Goal: Task Accomplishment & Management: Use online tool/utility

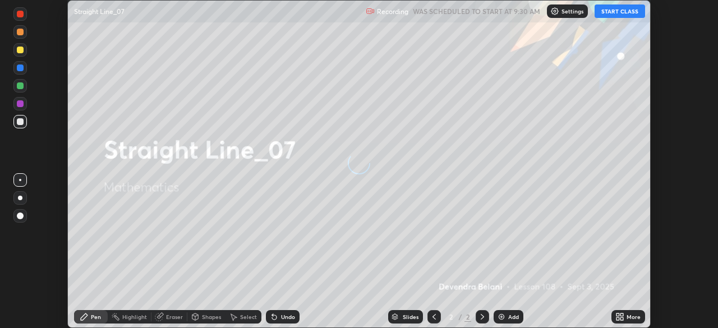
scroll to position [328, 717]
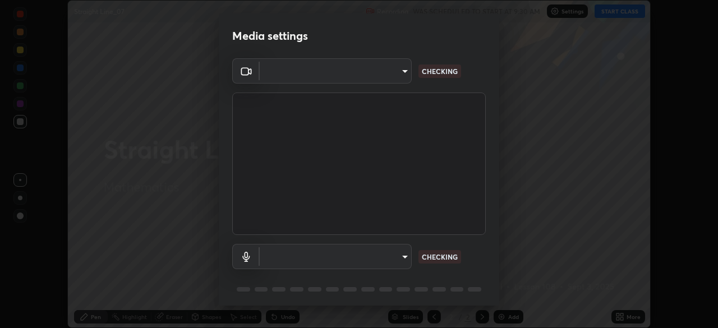
type input "9d859b0dc9df3993e45d71748640ef8916b2c21d6ac1b4416f64a69378af508e"
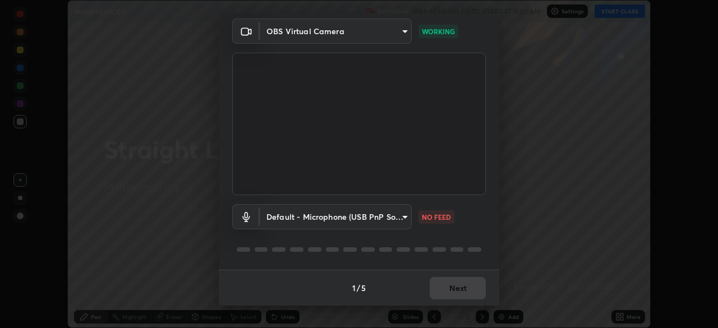
click at [407, 217] on body "Erase all Straight Line_07 Recording WAS SCHEDULED TO START AT 9:30 AM Settings…" at bounding box center [359, 164] width 718 height 328
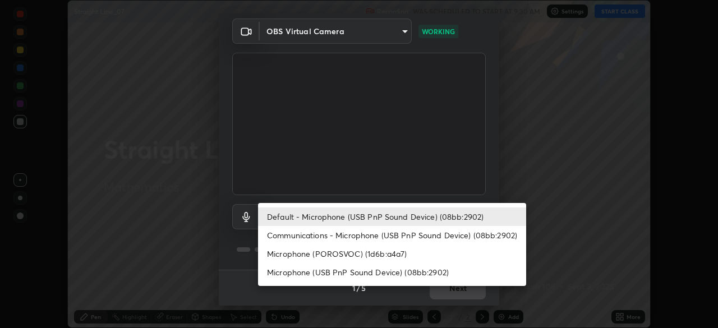
click at [381, 256] on li "Microphone (POROSVOC) (1d6b:a4a7)" at bounding box center [392, 253] width 268 height 19
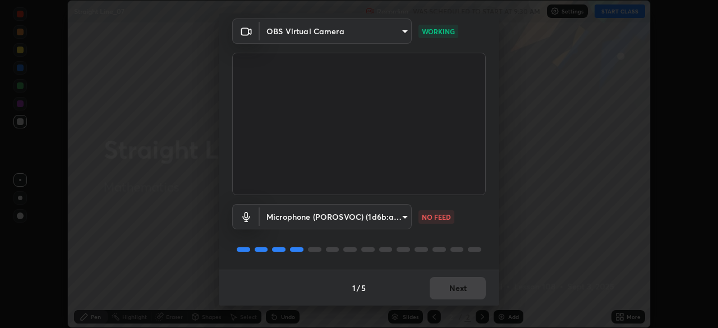
click at [400, 223] on body "Erase all Straight Line_07 Recording WAS SCHEDULED TO START AT 9:30 AM Settings…" at bounding box center [359, 164] width 718 height 328
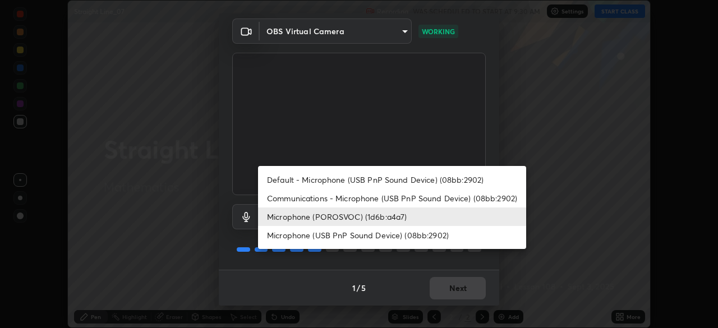
click at [396, 240] on li "Microphone (USB PnP Sound Device) (08bb:2902)" at bounding box center [392, 235] width 268 height 19
type input "4f06c2d6b51db1f9fe48d8ea370b420cdfdc57b065f61fb7ee4703c9f90ad683"
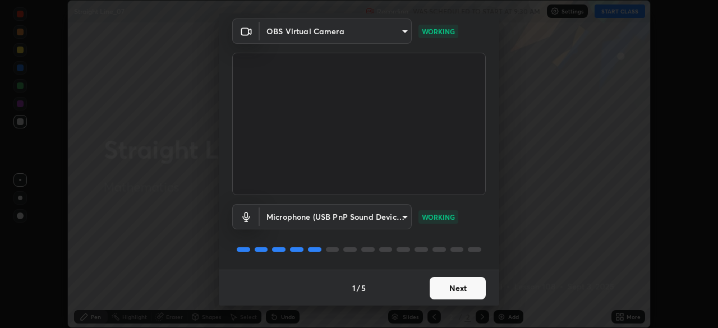
click at [464, 287] on button "Next" at bounding box center [458, 288] width 56 height 22
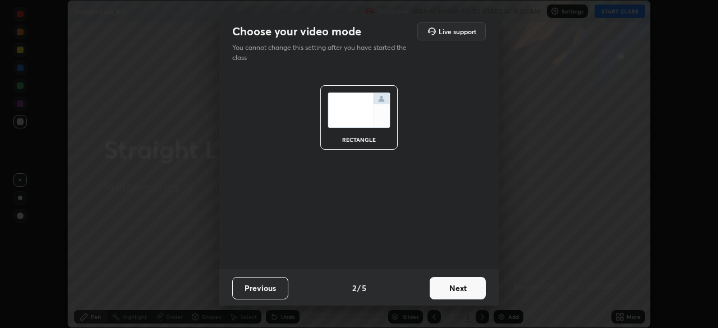
scroll to position [0, 0]
click at [469, 285] on button "Next" at bounding box center [458, 288] width 56 height 22
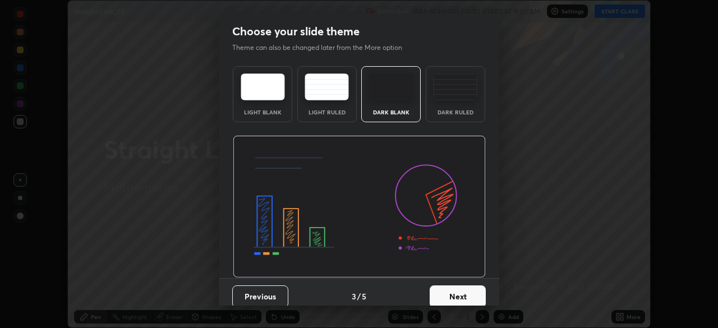
click at [473, 288] on button "Next" at bounding box center [458, 296] width 56 height 22
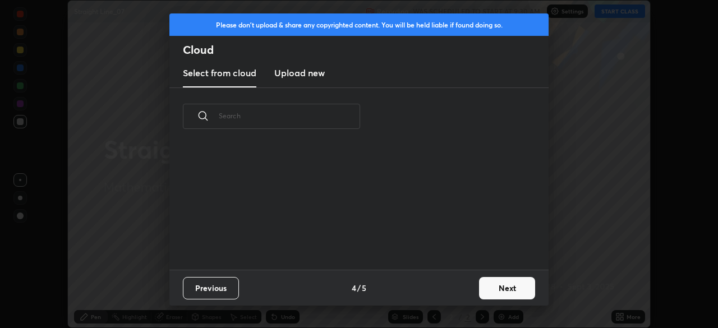
click at [479, 291] on button "Next" at bounding box center [507, 288] width 56 height 22
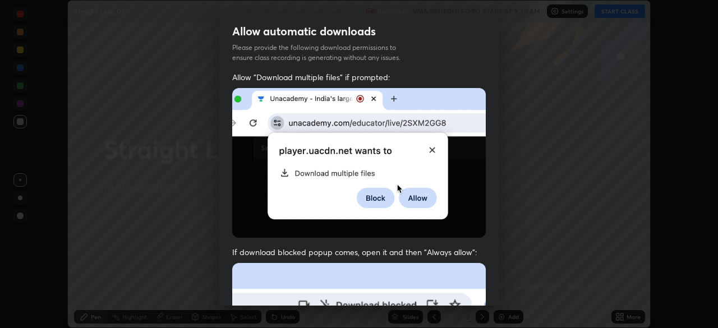
click at [505, 290] on div "Allow automatic downloads Please provide the following download permissions to …" at bounding box center [359, 164] width 718 height 328
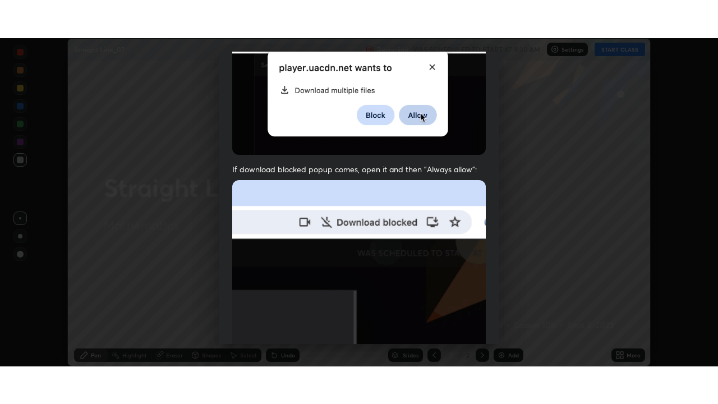
scroll to position [269, 0]
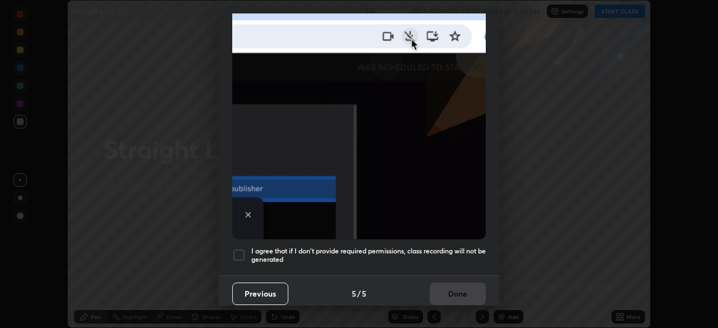
click at [243, 251] on div at bounding box center [238, 254] width 13 height 13
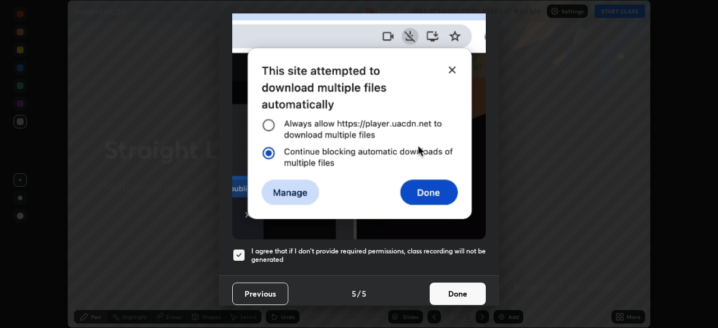
click at [448, 286] on button "Done" at bounding box center [458, 294] width 56 height 22
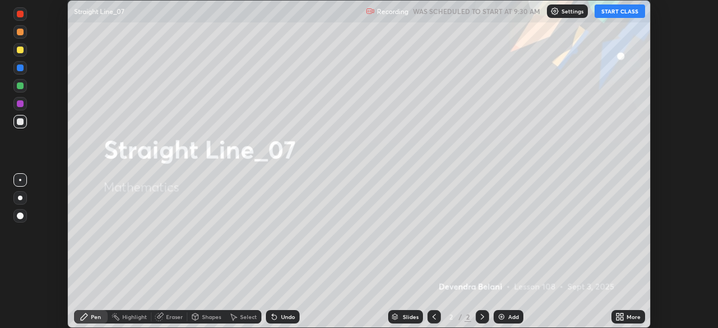
click at [622, 13] on button "START CLASS" at bounding box center [619, 10] width 50 height 13
click at [621, 315] on icon at bounding box center [621, 314] width 3 height 3
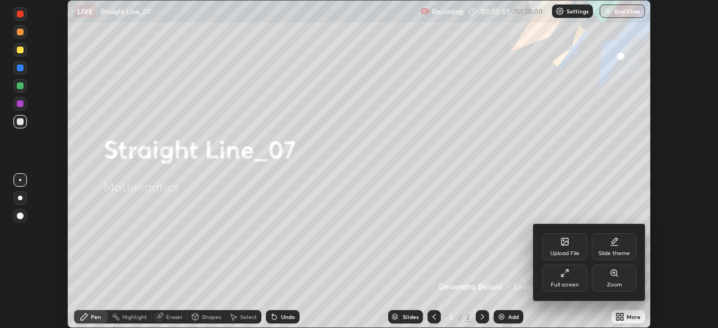
click at [572, 282] on div "Full screen" at bounding box center [565, 285] width 28 height 6
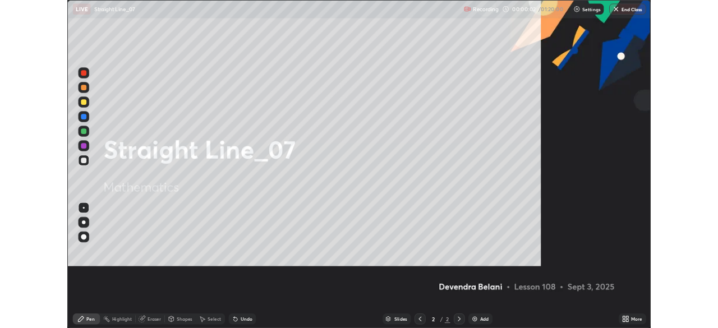
scroll to position [404, 718]
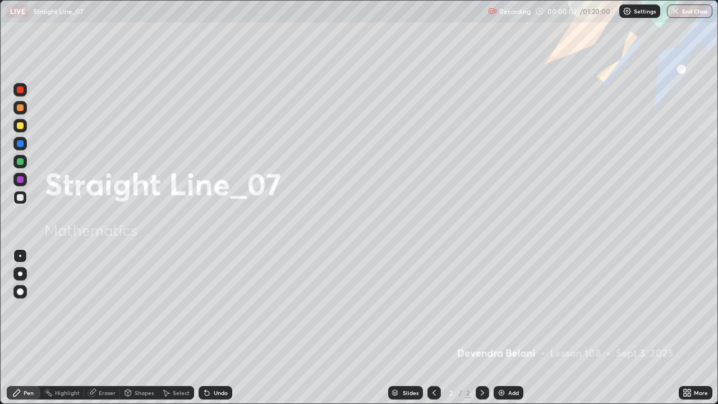
click at [504, 327] on img at bounding box center [501, 392] width 9 height 9
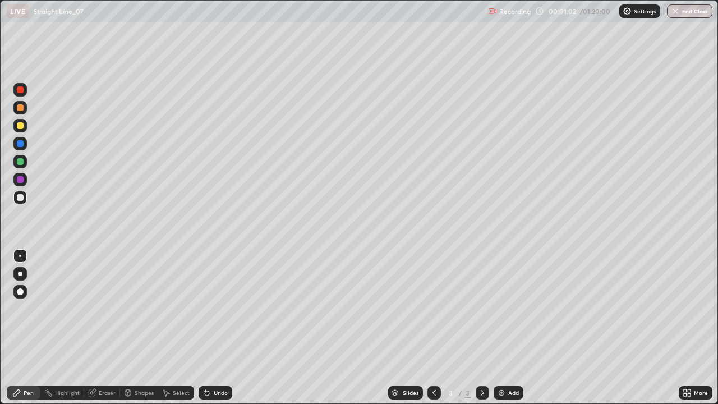
click at [20, 109] on div at bounding box center [20, 107] width 7 height 7
click at [112, 327] on div "Eraser" at bounding box center [107, 393] width 17 height 6
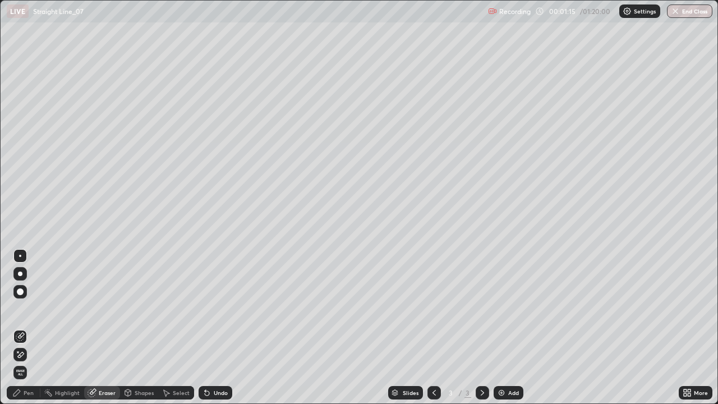
click at [29, 327] on div "Pen" at bounding box center [29, 393] width 10 height 6
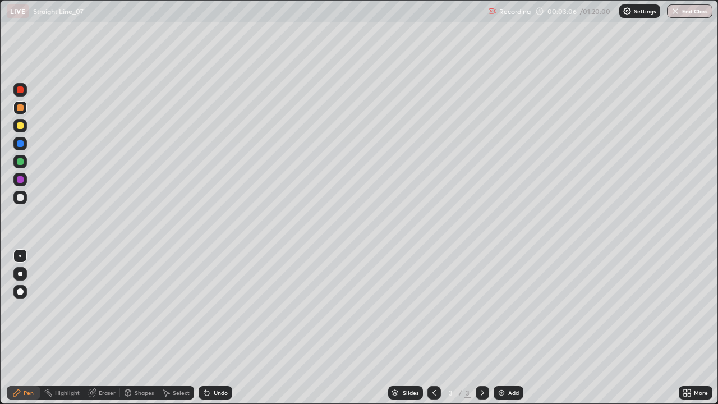
click at [20, 126] on div at bounding box center [20, 125] width 7 height 7
click at [213, 327] on div "Undo" at bounding box center [216, 392] width 34 height 13
click at [219, 327] on div "Undo" at bounding box center [221, 393] width 14 height 6
click at [508, 327] on div "Add" at bounding box center [508, 392] width 30 height 13
click at [21, 109] on div at bounding box center [20, 107] width 7 height 7
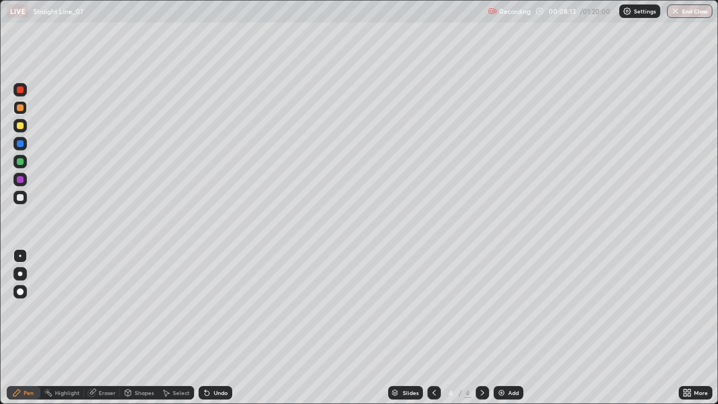
click at [20, 130] on div at bounding box center [19, 125] width 13 height 13
click at [21, 108] on div at bounding box center [20, 107] width 7 height 7
click at [433, 327] on icon at bounding box center [434, 392] width 9 height 9
click at [481, 327] on icon at bounding box center [482, 392] width 9 height 9
click at [506, 327] on div "Add" at bounding box center [508, 392] width 30 height 13
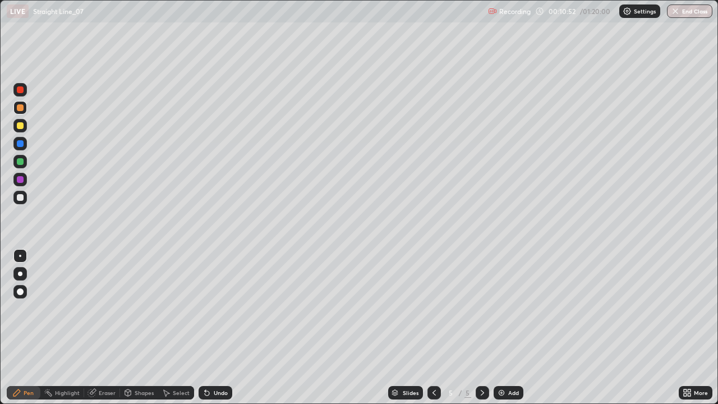
click at [26, 123] on div at bounding box center [19, 125] width 13 height 13
click at [25, 200] on div at bounding box center [19, 197] width 13 height 13
click at [24, 181] on div at bounding box center [19, 179] width 13 height 13
click at [225, 327] on div "Undo" at bounding box center [216, 392] width 34 height 13
click at [221, 327] on div "Undo" at bounding box center [216, 392] width 34 height 13
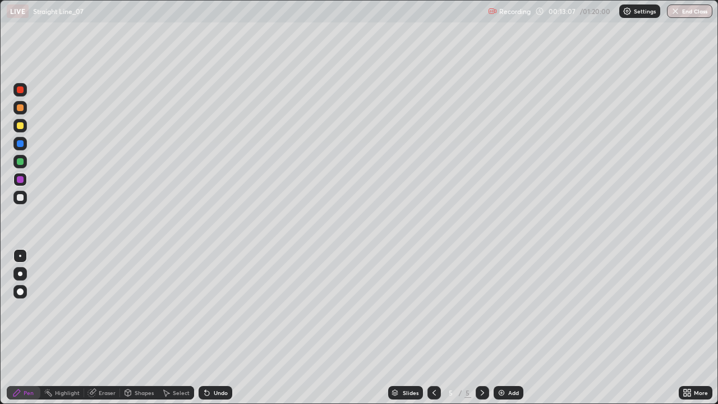
click at [26, 201] on div at bounding box center [19, 197] width 13 height 13
click at [105, 327] on div "Eraser" at bounding box center [107, 393] width 17 height 6
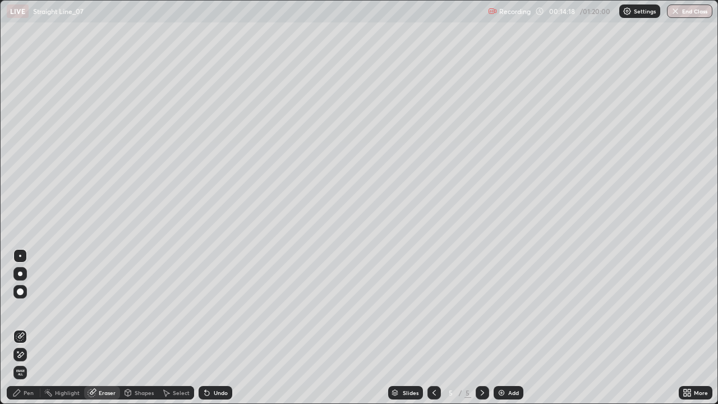
click at [36, 327] on div "Pen" at bounding box center [24, 392] width 34 height 13
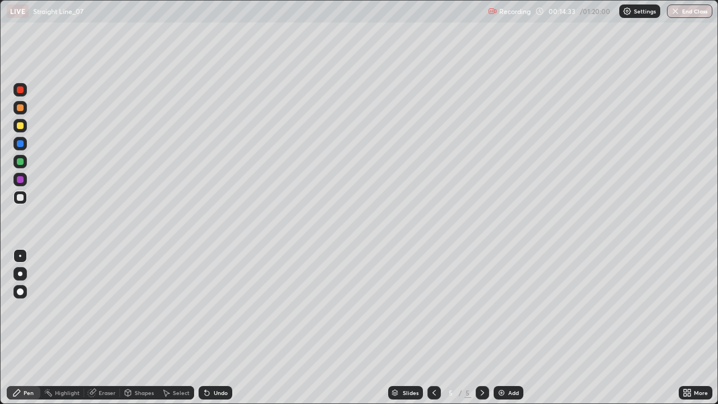
click at [21, 184] on div at bounding box center [19, 179] width 13 height 13
click at [26, 201] on div at bounding box center [19, 197] width 13 height 13
click at [217, 327] on div "Undo" at bounding box center [221, 393] width 14 height 6
click at [215, 327] on div "Undo" at bounding box center [216, 392] width 34 height 13
click at [21, 108] on div at bounding box center [20, 107] width 7 height 7
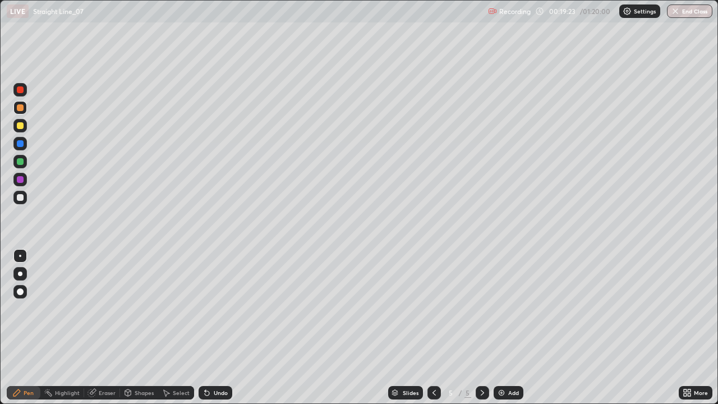
click at [512, 327] on div "Add" at bounding box center [508, 392] width 30 height 13
click at [21, 126] on div at bounding box center [20, 125] width 7 height 7
click at [221, 327] on div "Undo" at bounding box center [221, 393] width 14 height 6
click at [222, 327] on div "Undo" at bounding box center [221, 393] width 14 height 6
click at [214, 327] on div "Undo" at bounding box center [216, 392] width 34 height 13
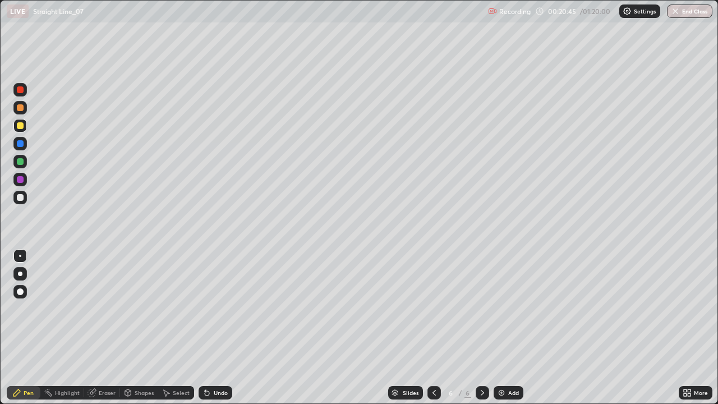
click at [228, 327] on div "Undo" at bounding box center [216, 392] width 34 height 13
click at [223, 327] on div "Undo" at bounding box center [216, 392] width 34 height 13
click at [224, 327] on div "Undo" at bounding box center [213, 392] width 38 height 22
click at [223, 327] on div "Undo" at bounding box center [213, 392] width 38 height 22
click at [25, 199] on div at bounding box center [19, 197] width 13 height 13
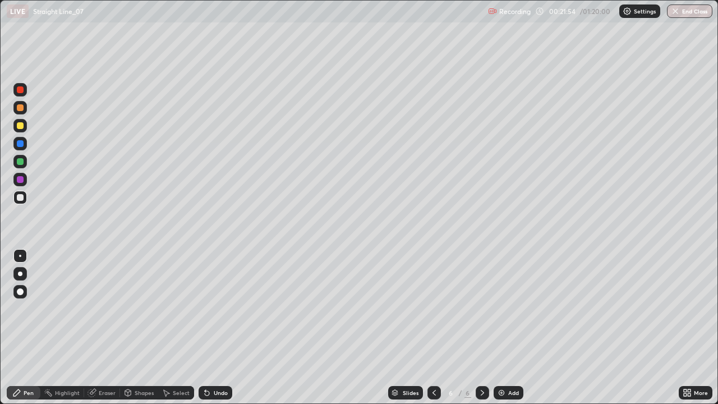
click at [20, 147] on div at bounding box center [19, 143] width 13 height 13
click at [23, 197] on div at bounding box center [20, 197] width 7 height 7
click at [26, 164] on div at bounding box center [19, 161] width 13 height 13
click at [25, 128] on div at bounding box center [19, 125] width 13 height 13
click at [191, 327] on div "Select" at bounding box center [176, 392] width 36 height 13
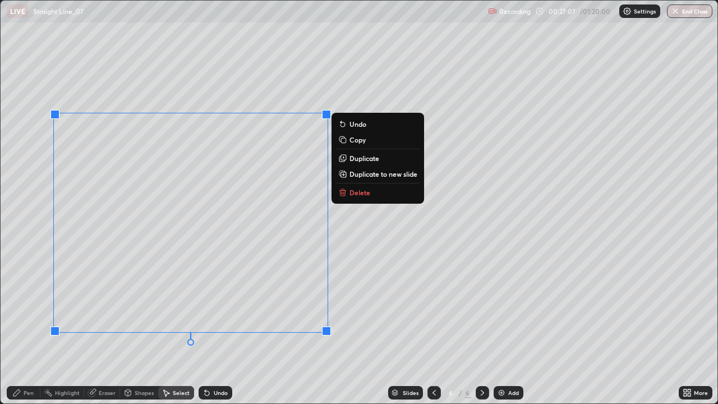
click at [473, 199] on div "0 ° Undo Copy Duplicate Duplicate to new slide Delete" at bounding box center [359, 202] width 717 height 403
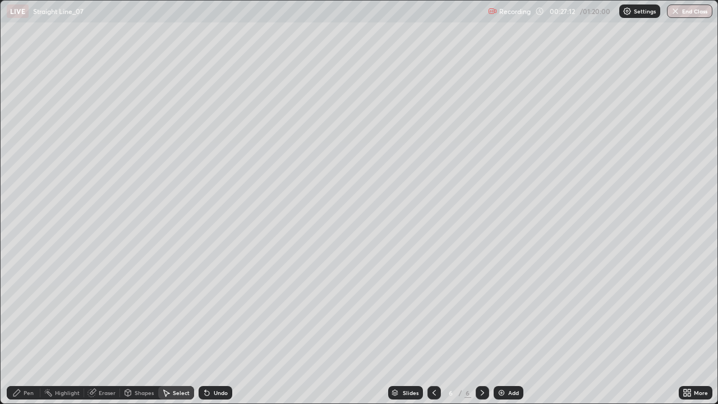
click at [498, 327] on img at bounding box center [501, 392] width 9 height 9
click at [27, 327] on div "Pen" at bounding box center [24, 392] width 34 height 13
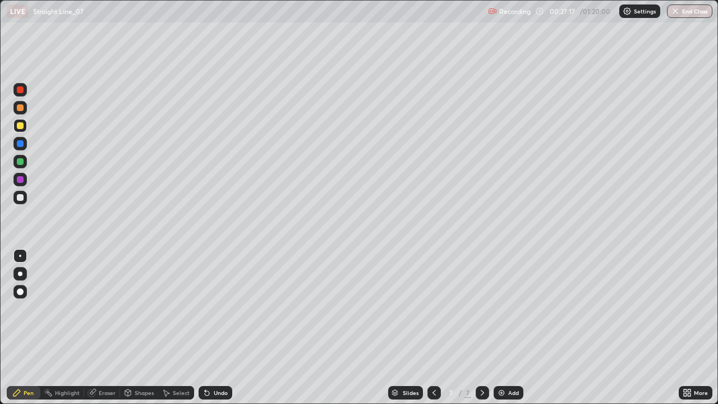
click at [21, 94] on div at bounding box center [19, 89] width 13 height 13
click at [24, 163] on div at bounding box center [19, 161] width 13 height 13
click at [114, 327] on div "Eraser" at bounding box center [107, 393] width 17 height 6
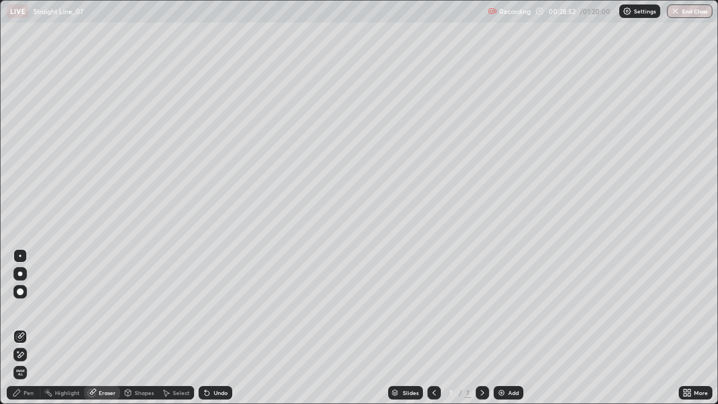
click at [31, 327] on div "Pen" at bounding box center [29, 393] width 10 height 6
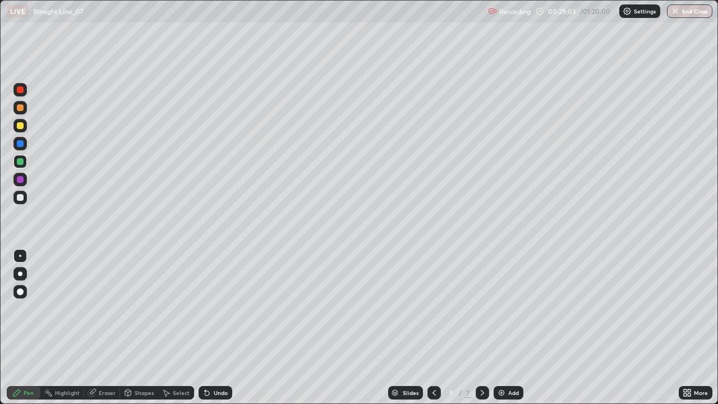
click at [26, 201] on div at bounding box center [19, 197] width 13 height 13
click at [185, 327] on div "Select" at bounding box center [181, 393] width 17 height 6
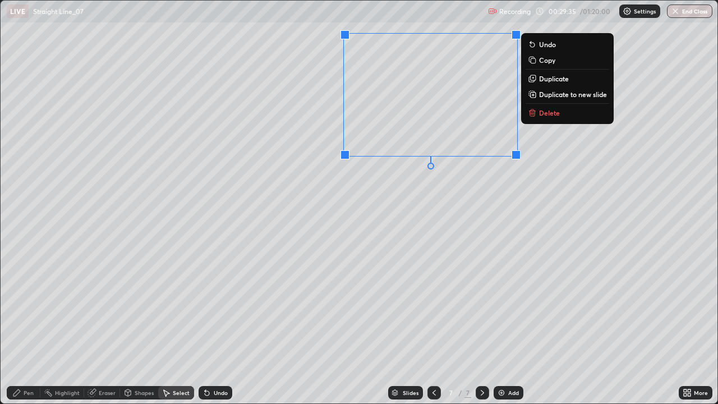
click at [575, 115] on button "Delete" at bounding box center [567, 112] width 84 height 13
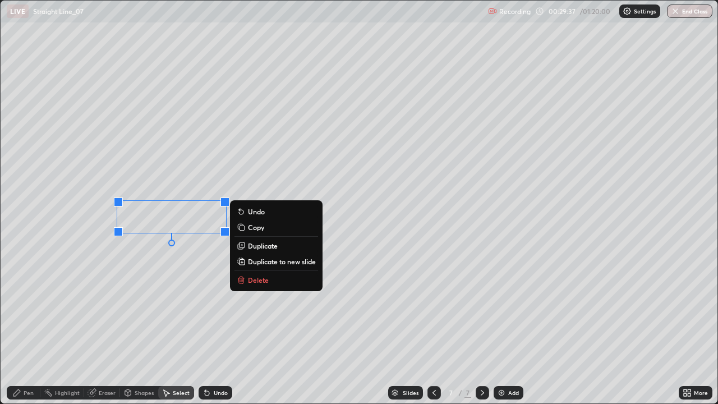
click at [296, 276] on button "Delete" at bounding box center [276, 279] width 84 height 13
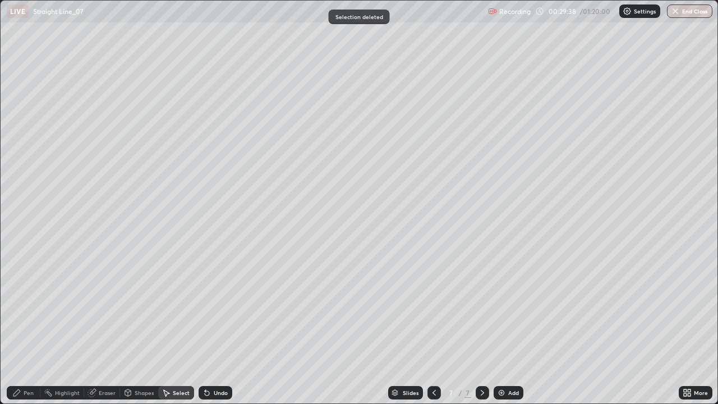
click at [36, 327] on div "Pen" at bounding box center [24, 392] width 34 height 13
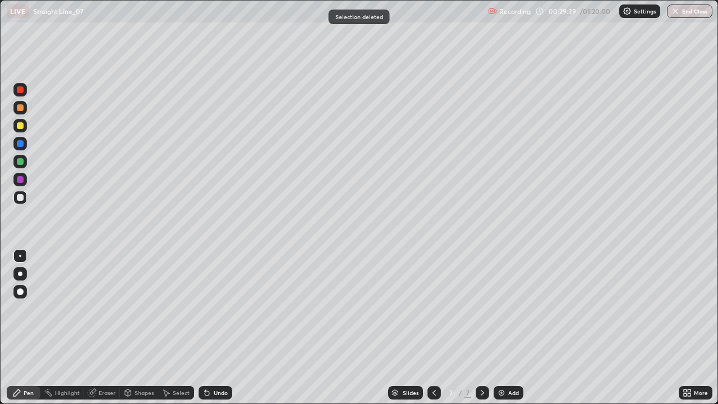
click at [112, 327] on div "Eraser" at bounding box center [102, 392] width 36 height 13
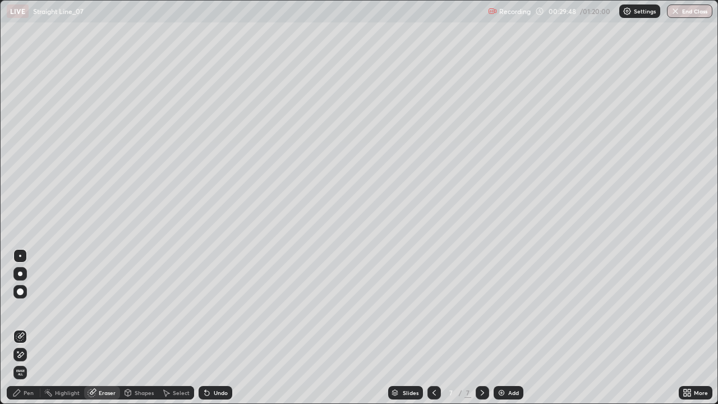
click at [34, 327] on div "Pen" at bounding box center [24, 392] width 34 height 13
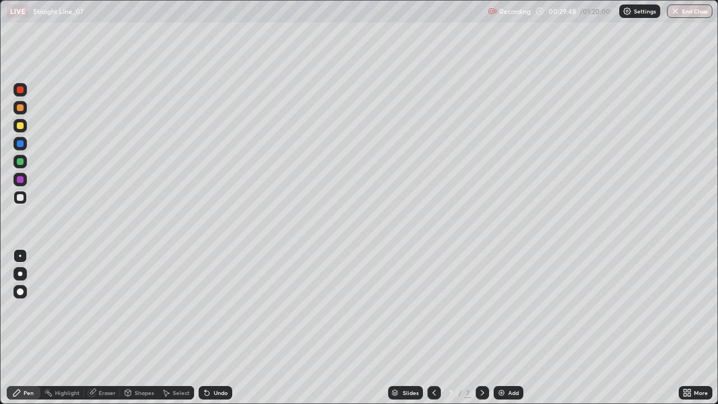
click at [20, 146] on div at bounding box center [20, 143] width 7 height 7
click at [26, 130] on div at bounding box center [19, 125] width 13 height 13
click at [513, 327] on div "Add" at bounding box center [513, 393] width 11 height 6
click at [25, 114] on div at bounding box center [19, 108] width 13 height 18
click at [105, 327] on div "Eraser" at bounding box center [107, 393] width 17 height 6
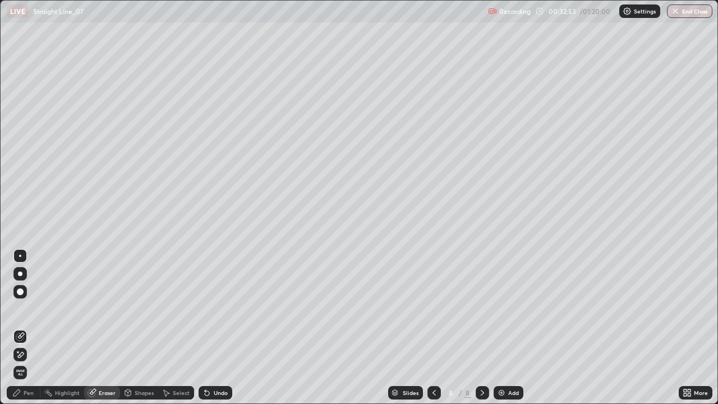
click at [30, 327] on div "Pen" at bounding box center [24, 392] width 34 height 13
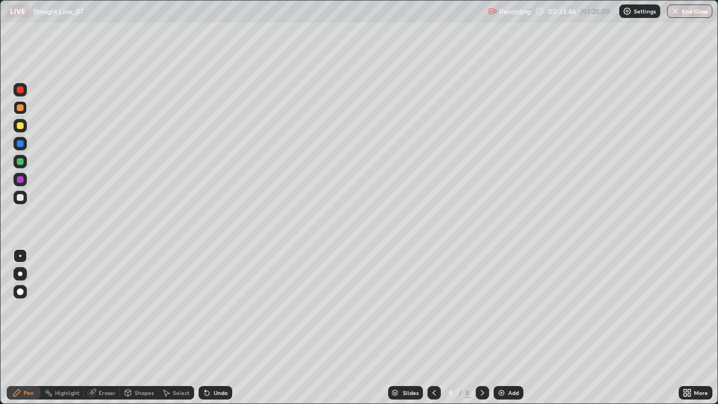
click at [25, 130] on div at bounding box center [19, 125] width 13 height 13
click at [230, 327] on div "Undo" at bounding box center [216, 392] width 34 height 13
click at [24, 192] on div at bounding box center [19, 197] width 13 height 13
click at [21, 203] on div at bounding box center [19, 197] width 13 height 13
click at [26, 112] on div at bounding box center [19, 107] width 13 height 13
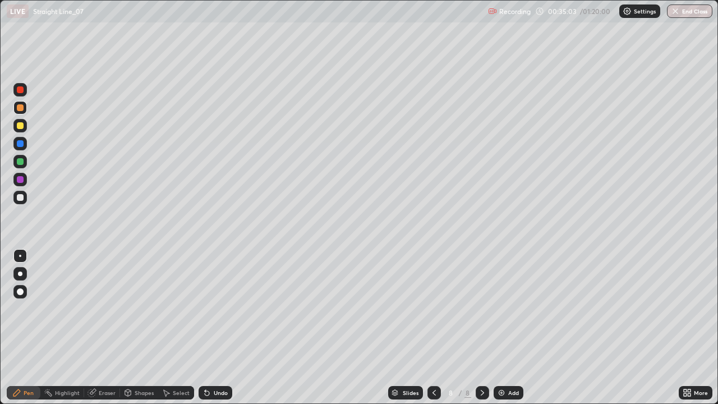
click at [109, 327] on div "Eraser" at bounding box center [107, 393] width 17 height 6
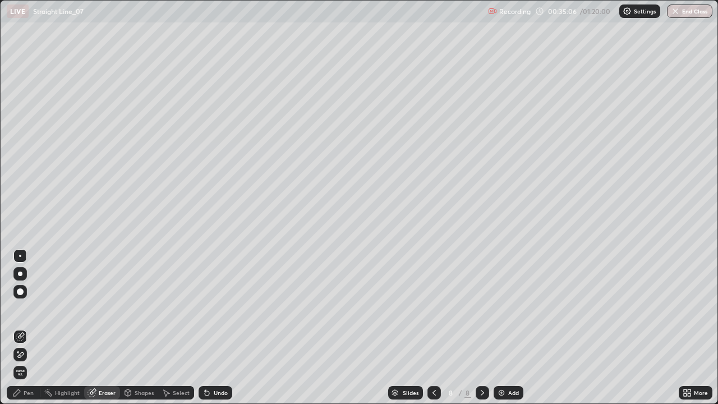
click at [30, 327] on div "Pen" at bounding box center [29, 393] width 10 height 6
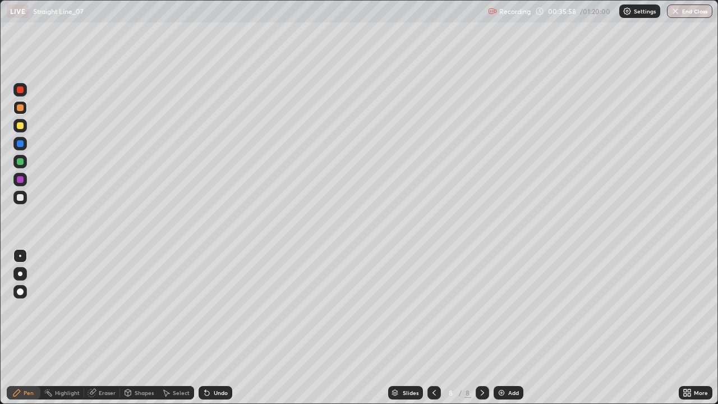
click at [25, 162] on div at bounding box center [19, 161] width 13 height 13
click at [513, 327] on div "Add" at bounding box center [508, 392] width 30 height 13
click at [21, 200] on div at bounding box center [20, 197] width 7 height 7
click at [214, 327] on div "Undo" at bounding box center [221, 393] width 14 height 6
click at [215, 327] on div "Undo" at bounding box center [216, 392] width 34 height 13
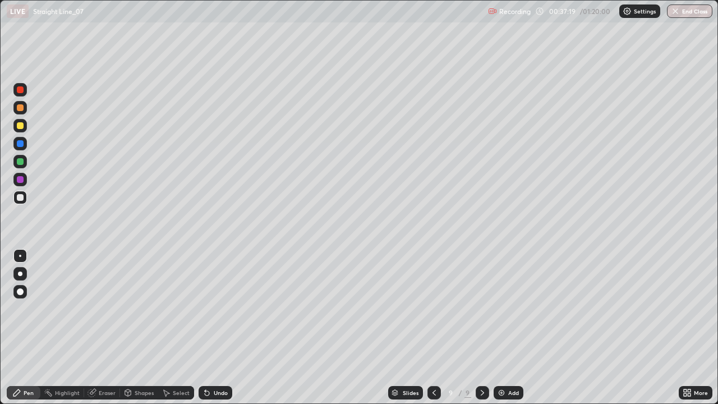
click at [211, 327] on div "Undo" at bounding box center [216, 392] width 34 height 13
click at [205, 327] on icon at bounding box center [205, 390] width 1 height 1
click at [173, 327] on div "Select" at bounding box center [181, 393] width 17 height 6
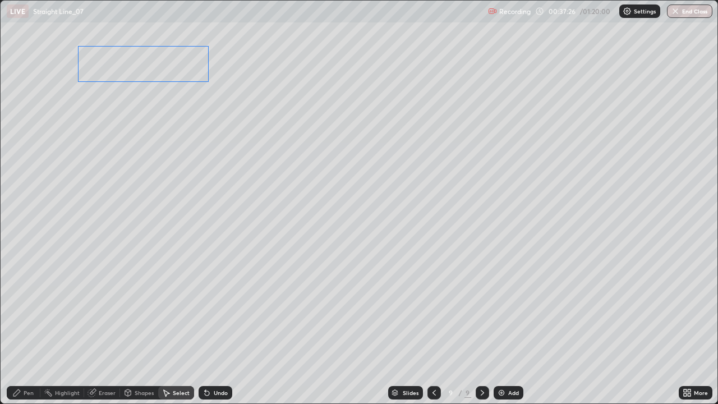
click at [169, 80] on div "0 ° Undo Copy Duplicate Duplicate to new slide Delete" at bounding box center [359, 202] width 717 height 403
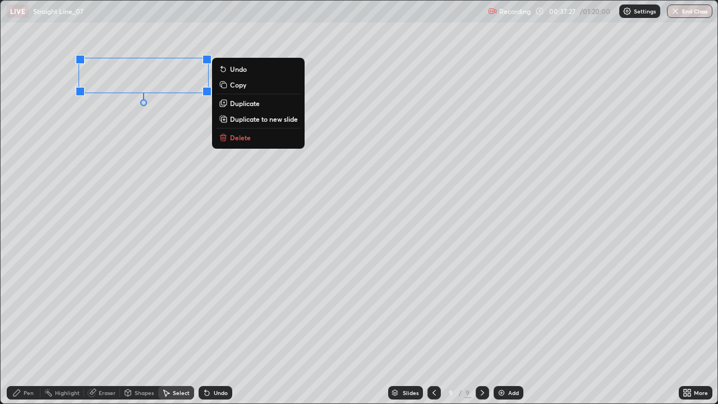
click at [32, 327] on div "Pen" at bounding box center [29, 393] width 10 height 6
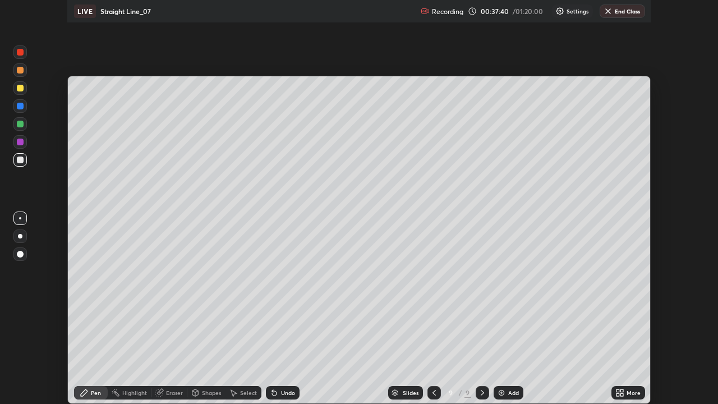
scroll to position [55750, 55360]
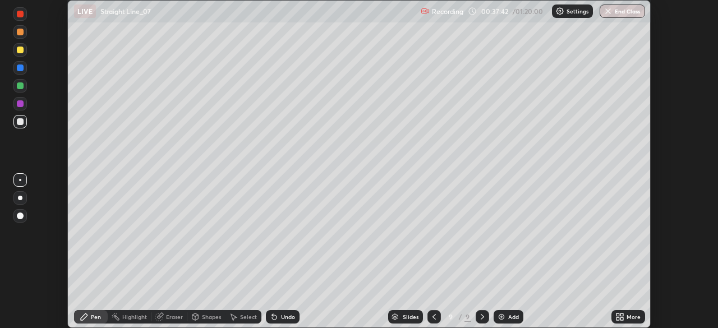
click at [617, 319] on icon at bounding box center [617, 318] width 3 height 3
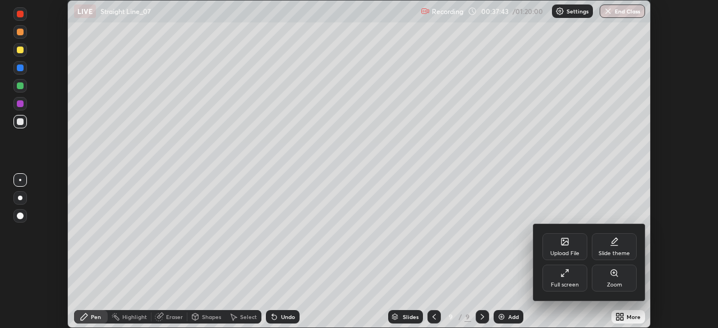
click at [565, 286] on div "Full screen" at bounding box center [565, 285] width 28 height 6
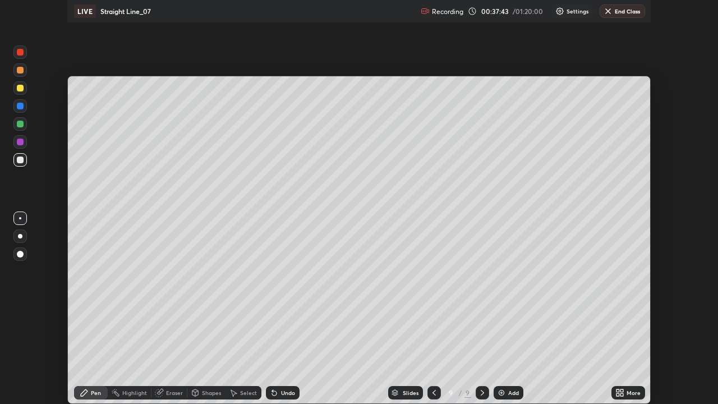
scroll to position [404, 718]
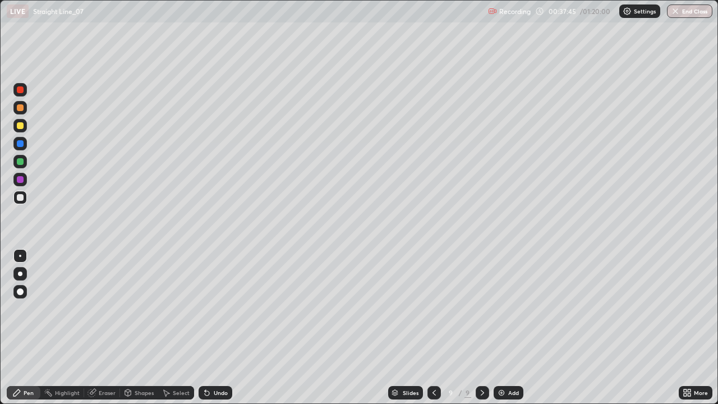
click at [505, 327] on div "Add" at bounding box center [508, 392] width 30 height 13
click at [438, 327] on div at bounding box center [433, 392] width 13 height 13
click at [39, 327] on div "Pen" at bounding box center [24, 392] width 34 height 13
click at [20, 126] on div at bounding box center [20, 125] width 7 height 7
click at [116, 327] on div "Eraser" at bounding box center [102, 392] width 36 height 13
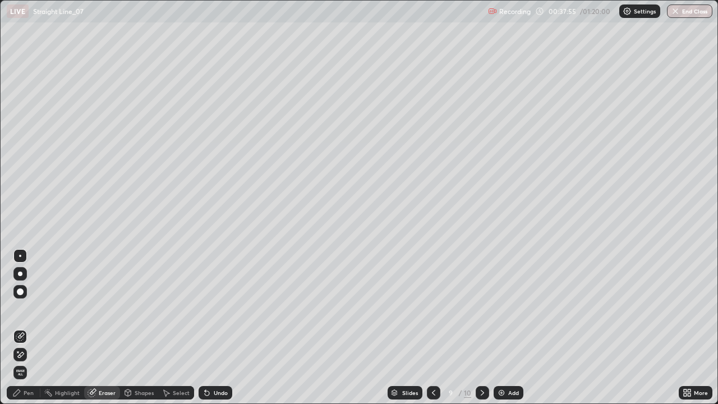
click at [36, 327] on div "Pen" at bounding box center [24, 392] width 34 height 13
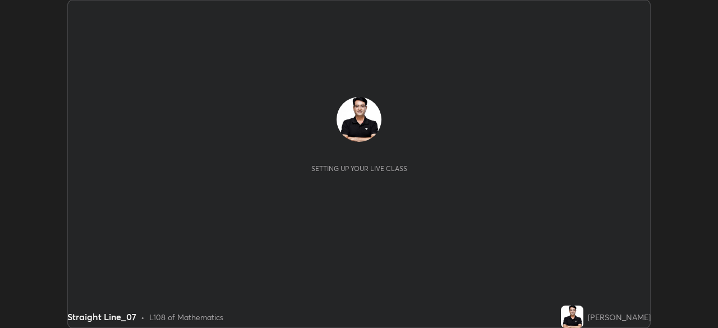
scroll to position [328, 718]
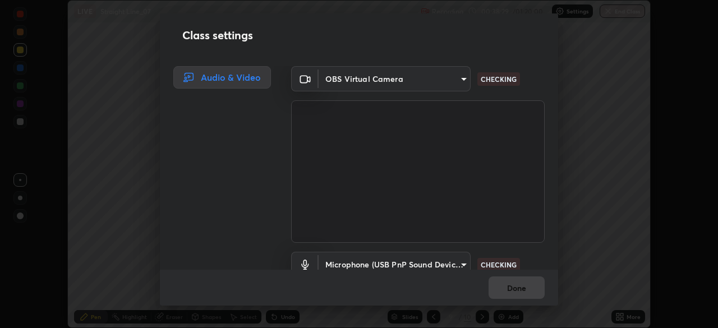
click at [617, 316] on div "Class settings Audio & Video OBS Virtual Camera 9d859b0dc9df3993e45d71748640ef8…" at bounding box center [359, 164] width 718 height 328
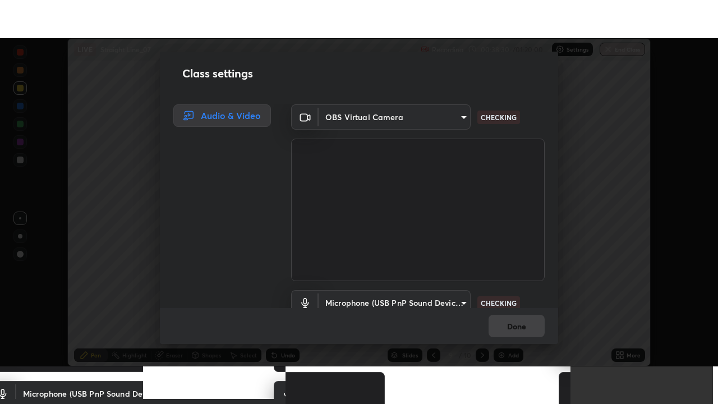
scroll to position [51, 0]
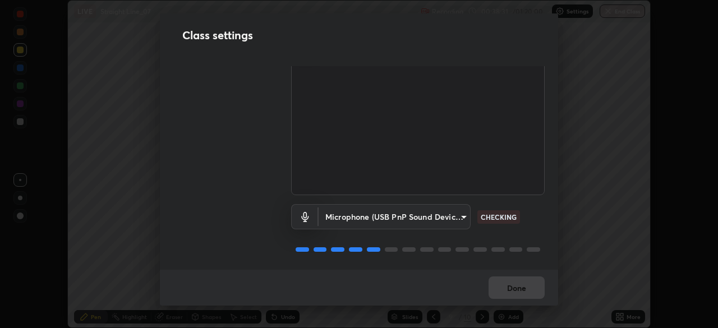
click at [459, 209] on body "Erase all LIVE Straight Line_07 Recording 00:38:31 / 01:20:00 Settings End Clas…" at bounding box center [359, 164] width 718 height 328
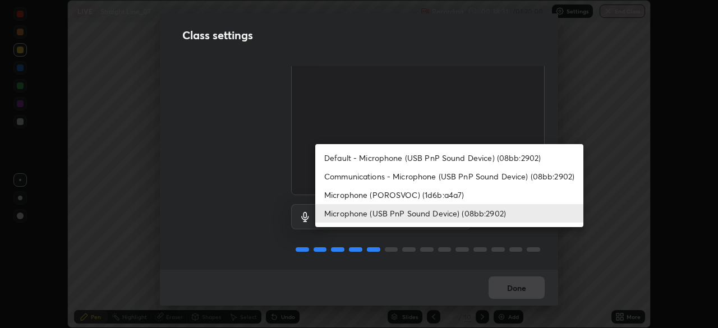
click at [454, 197] on li "Microphone (POROSVOC) (1d6b:a4a7)" at bounding box center [449, 195] width 268 height 19
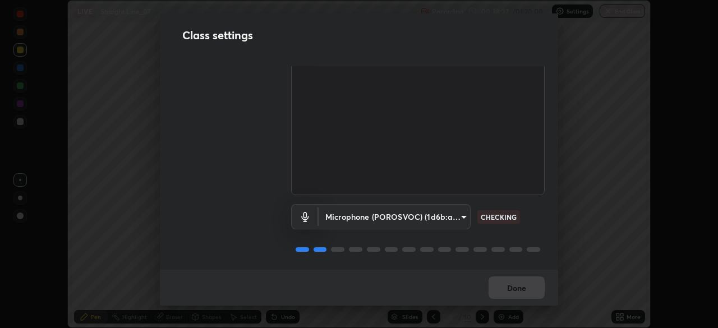
click at [458, 214] on body "Erase all LIVE Straight Line_07 Recording 00:38:32 / 01:20:00 Settings End Clas…" at bounding box center [359, 164] width 718 height 328
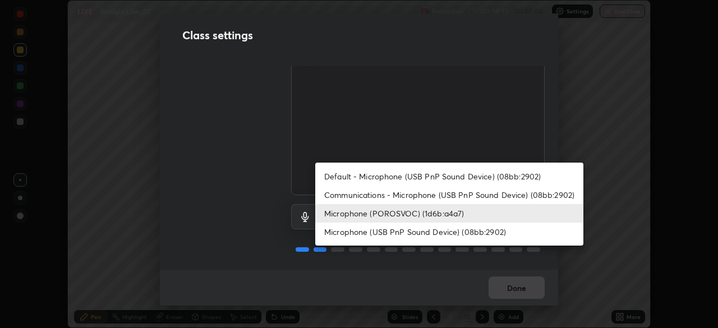
click at [454, 234] on li "Microphone (USB PnP Sound Device) (08bb:2902)" at bounding box center [449, 232] width 268 height 19
type input "4f06c2d6b51db1f9fe48d8ea370b420cdfdc57b065f61fb7ee4703c9f90ad683"
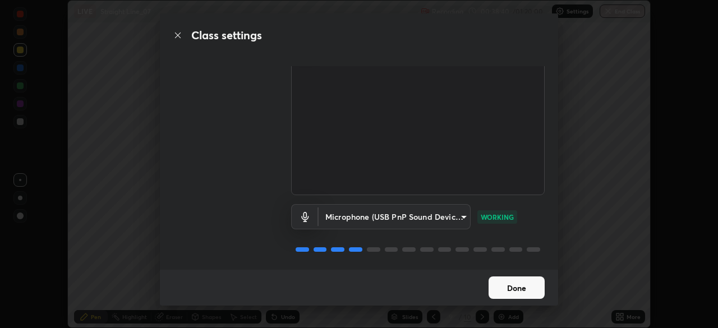
click at [530, 289] on button "Done" at bounding box center [516, 287] width 56 height 22
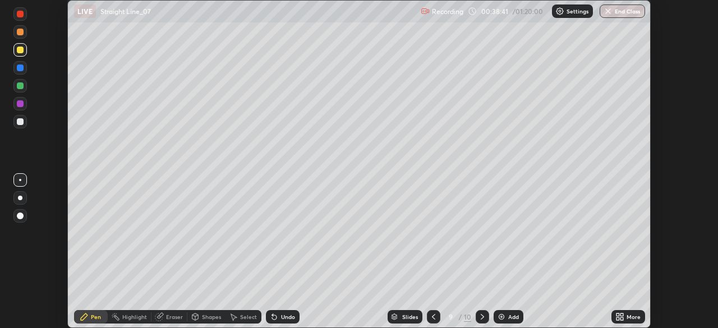
click at [617, 315] on icon at bounding box center [617, 314] width 3 height 3
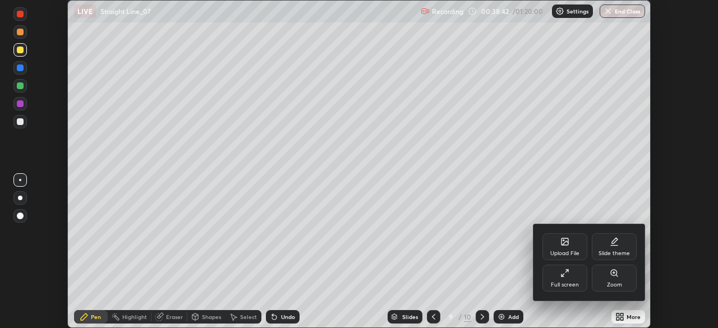
click at [564, 279] on div "Full screen" at bounding box center [564, 278] width 45 height 27
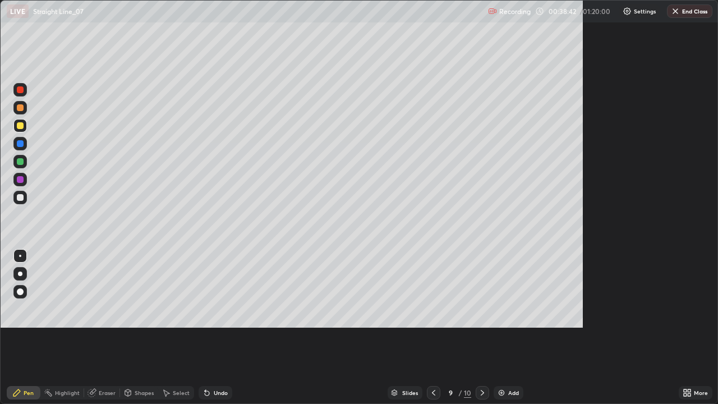
scroll to position [404, 718]
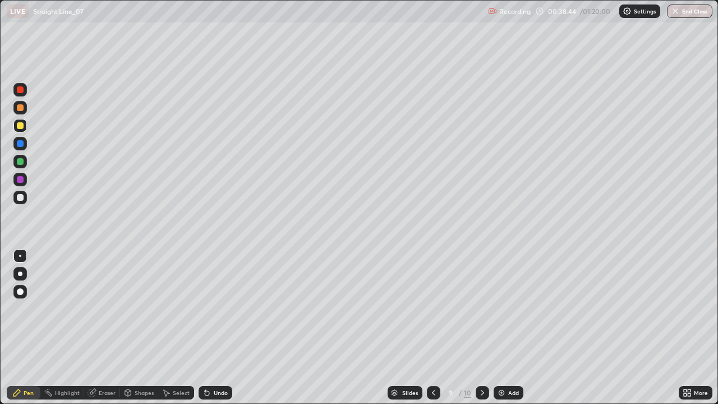
click at [25, 196] on div at bounding box center [19, 197] width 13 height 13
click at [21, 144] on div at bounding box center [20, 143] width 7 height 7
click at [25, 167] on div at bounding box center [19, 161] width 13 height 13
click at [214, 327] on div "Undo" at bounding box center [221, 393] width 14 height 6
click at [209, 327] on div "Undo" at bounding box center [216, 392] width 34 height 13
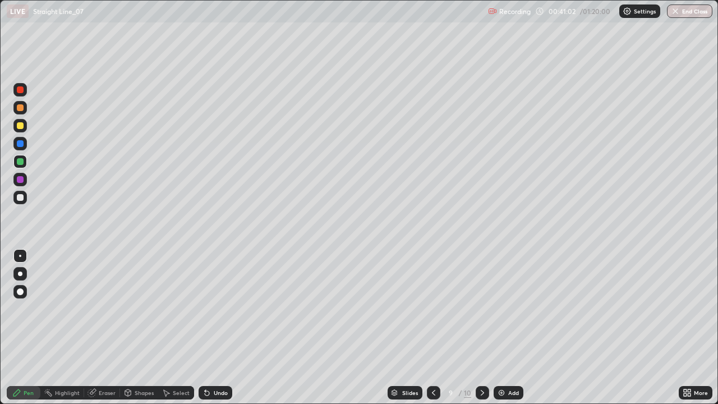
click at [187, 327] on div "Select" at bounding box center [181, 393] width 17 height 6
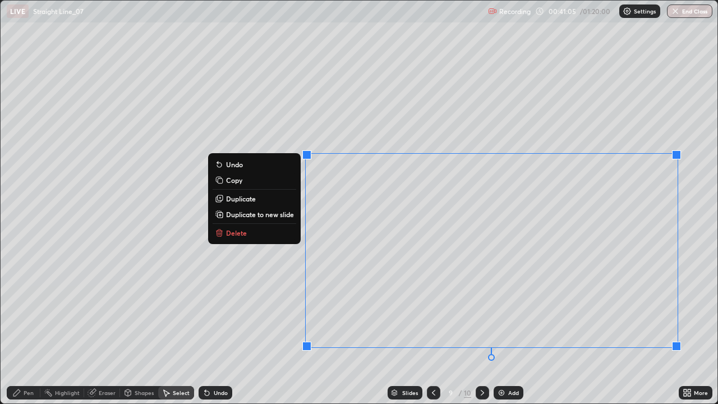
click at [284, 234] on button "Delete" at bounding box center [255, 232] width 84 height 13
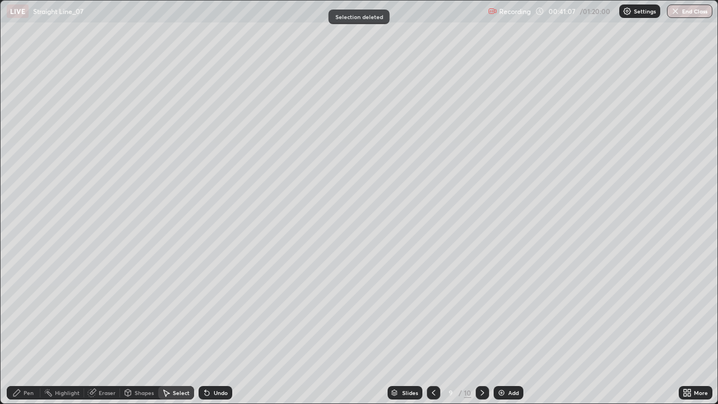
click at [46, 327] on div "Highlight" at bounding box center [62, 392] width 44 height 13
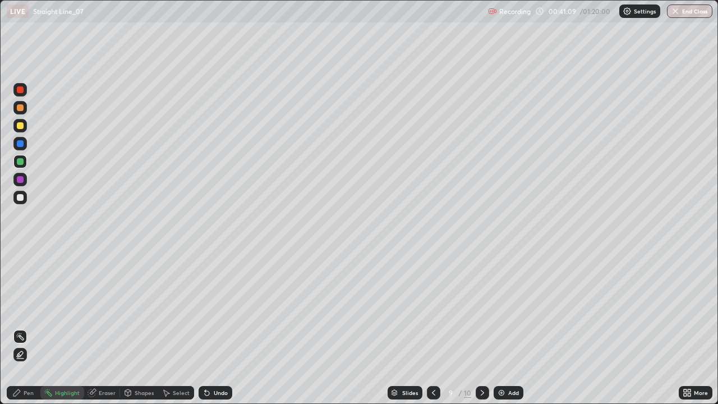
click at [39, 327] on div "Pen" at bounding box center [24, 392] width 34 height 13
click at [225, 327] on div "Undo" at bounding box center [216, 392] width 34 height 13
click at [213, 327] on div "Undo" at bounding box center [216, 392] width 34 height 13
click at [217, 327] on div "Undo" at bounding box center [221, 393] width 14 height 6
click at [224, 327] on div "Undo" at bounding box center [216, 392] width 34 height 13
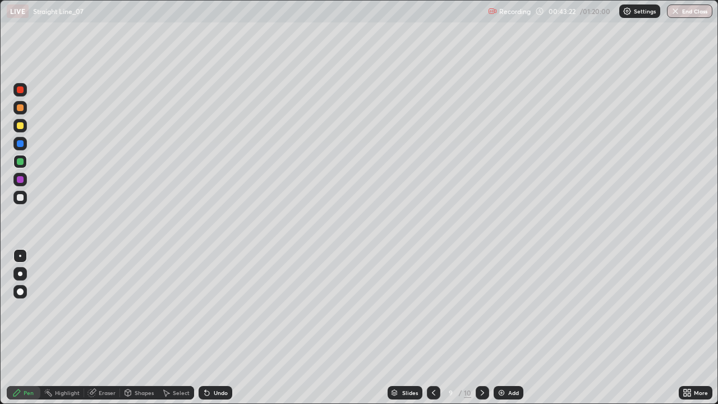
click at [25, 127] on div at bounding box center [19, 125] width 13 height 13
click at [499, 327] on img at bounding box center [501, 392] width 9 height 9
click at [21, 196] on div at bounding box center [20, 197] width 7 height 7
click at [21, 179] on div at bounding box center [20, 179] width 7 height 7
click at [20, 198] on div at bounding box center [20, 197] width 7 height 7
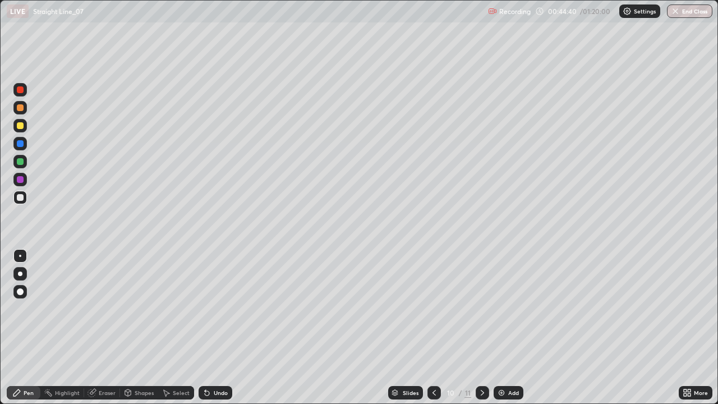
click at [211, 327] on div "Undo" at bounding box center [216, 392] width 34 height 13
click at [24, 203] on div at bounding box center [19, 197] width 13 height 13
click at [26, 130] on div at bounding box center [19, 125] width 13 height 13
click at [18, 202] on div at bounding box center [19, 197] width 13 height 13
click at [21, 127] on div at bounding box center [20, 125] width 7 height 7
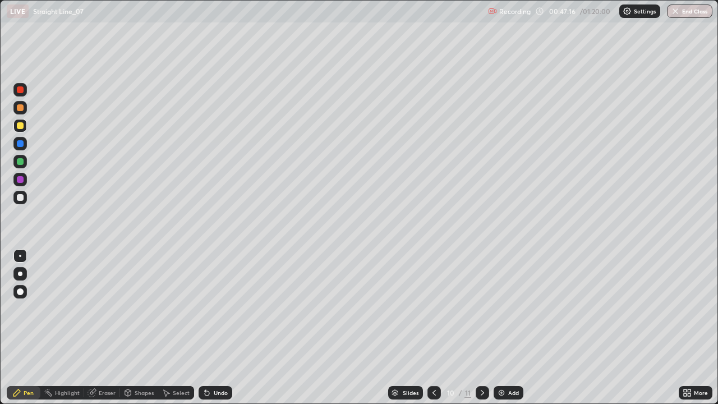
click at [513, 327] on div "Add" at bounding box center [513, 393] width 11 height 6
click at [21, 126] on div at bounding box center [20, 125] width 7 height 7
click at [21, 179] on div at bounding box center [20, 179] width 7 height 7
click at [23, 199] on div at bounding box center [20, 197] width 7 height 7
click at [21, 147] on div at bounding box center [19, 143] width 13 height 13
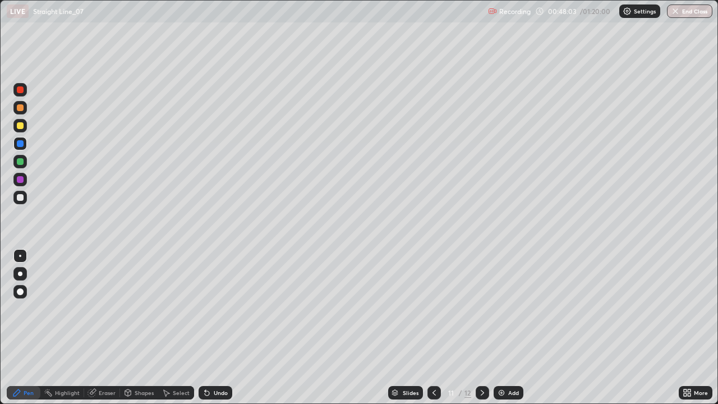
click at [225, 327] on div "Undo" at bounding box center [216, 392] width 34 height 13
click at [481, 327] on icon at bounding box center [482, 392] width 9 height 9
click at [23, 126] on div at bounding box center [20, 125] width 7 height 7
click at [224, 327] on div "Undo" at bounding box center [216, 392] width 34 height 13
click at [218, 327] on div "Undo" at bounding box center [221, 393] width 14 height 6
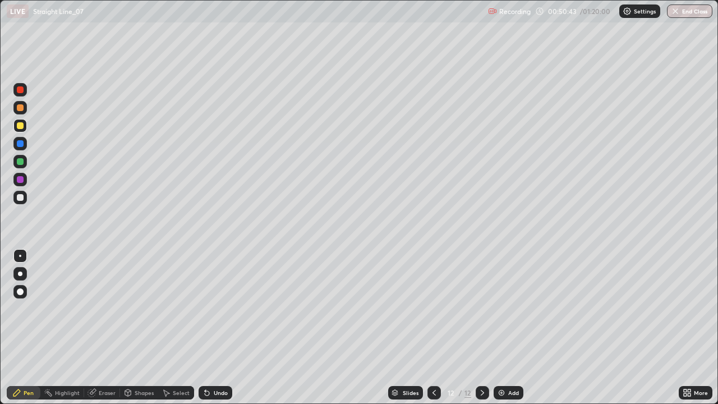
click at [217, 327] on div "Undo" at bounding box center [216, 392] width 34 height 13
click at [21, 108] on div at bounding box center [20, 107] width 7 height 7
click at [22, 163] on div at bounding box center [20, 161] width 7 height 7
click at [222, 327] on div "Undo" at bounding box center [221, 393] width 14 height 6
click at [221, 327] on div "Undo" at bounding box center [221, 393] width 14 height 6
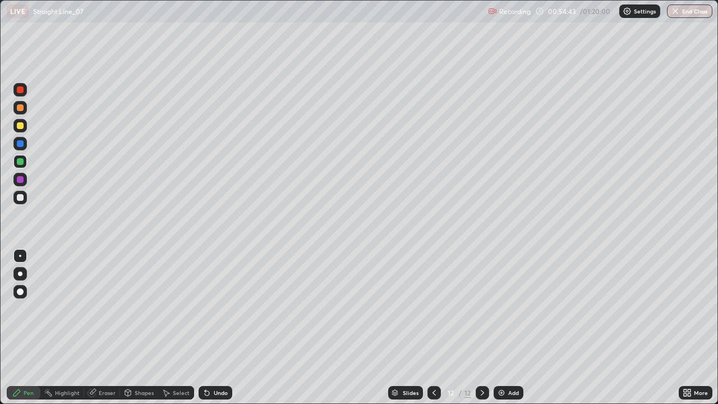
click at [218, 327] on div "Undo" at bounding box center [221, 393] width 14 height 6
click at [215, 327] on div "Undo" at bounding box center [216, 392] width 34 height 13
click at [212, 327] on div "Undo" at bounding box center [216, 392] width 34 height 13
click at [219, 327] on div "Undo" at bounding box center [216, 392] width 34 height 13
click at [21, 198] on div at bounding box center [20, 197] width 7 height 7
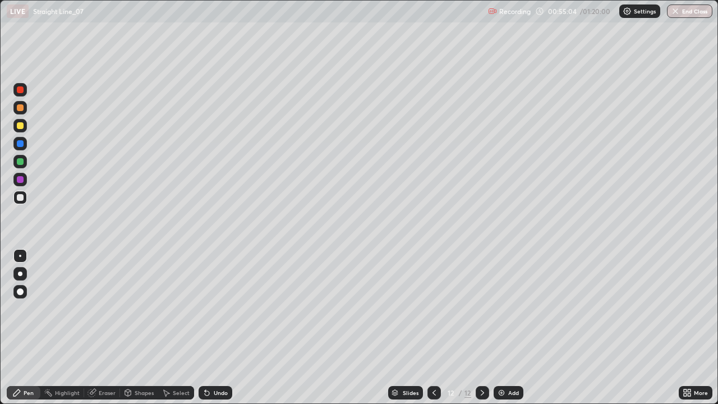
click at [24, 167] on div at bounding box center [19, 161] width 13 height 13
click at [20, 161] on div at bounding box center [20, 161] width 7 height 7
click at [23, 144] on div at bounding box center [20, 143] width 7 height 7
click at [219, 327] on div "Undo" at bounding box center [221, 393] width 14 height 6
click at [218, 327] on div "Undo" at bounding box center [221, 393] width 14 height 6
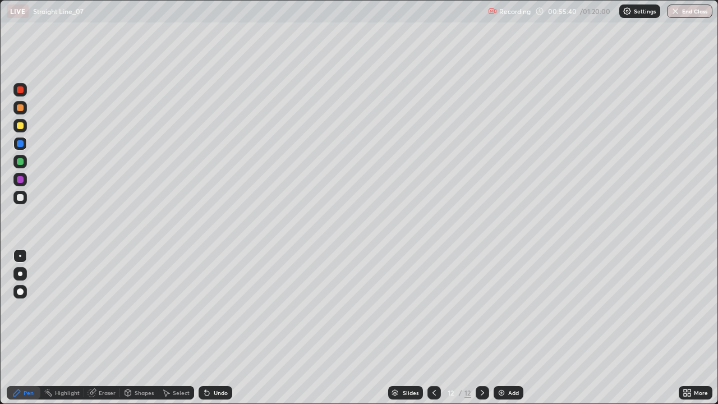
click at [216, 327] on div "Undo" at bounding box center [221, 393] width 14 height 6
click at [215, 327] on div "Undo" at bounding box center [221, 393] width 14 height 6
click at [216, 327] on div "Undo" at bounding box center [221, 393] width 14 height 6
click at [24, 128] on div at bounding box center [19, 125] width 13 height 13
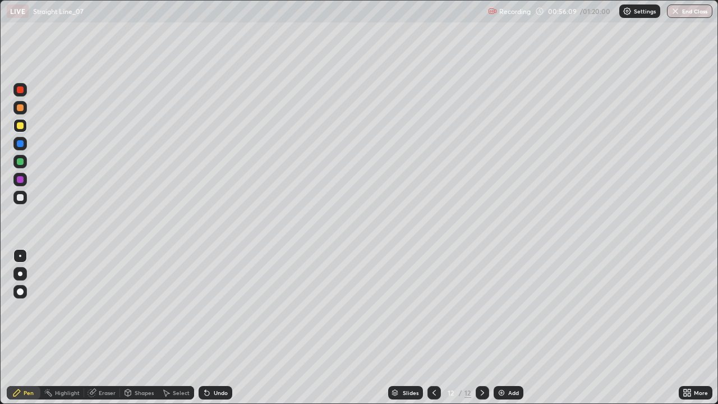
click at [510, 327] on div "Add" at bounding box center [513, 393] width 11 height 6
click at [21, 162] on div at bounding box center [20, 161] width 7 height 7
click at [21, 197] on div at bounding box center [20, 197] width 7 height 7
click at [434, 327] on icon at bounding box center [434, 392] width 9 height 9
click at [433, 327] on icon at bounding box center [434, 392] width 9 height 9
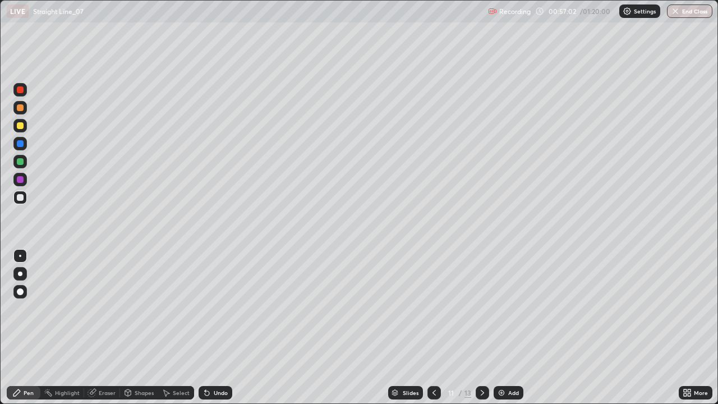
click at [432, 327] on icon at bounding box center [434, 392] width 9 height 9
click at [482, 327] on icon at bounding box center [482, 393] width 3 height 6
click at [25, 165] on div at bounding box center [19, 161] width 13 height 13
click at [20, 198] on div at bounding box center [20, 197] width 7 height 7
click at [19, 184] on div at bounding box center [19, 179] width 13 height 13
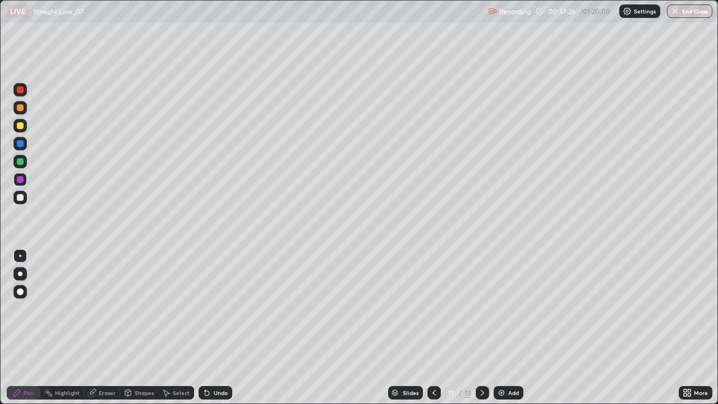
click at [214, 327] on div "Undo" at bounding box center [221, 393] width 14 height 6
click at [215, 327] on div "Undo" at bounding box center [221, 393] width 14 height 6
click at [214, 327] on div "Undo" at bounding box center [221, 393] width 14 height 6
click at [21, 164] on div at bounding box center [20, 161] width 7 height 7
click at [55, 327] on div "Highlight" at bounding box center [67, 393] width 25 height 6
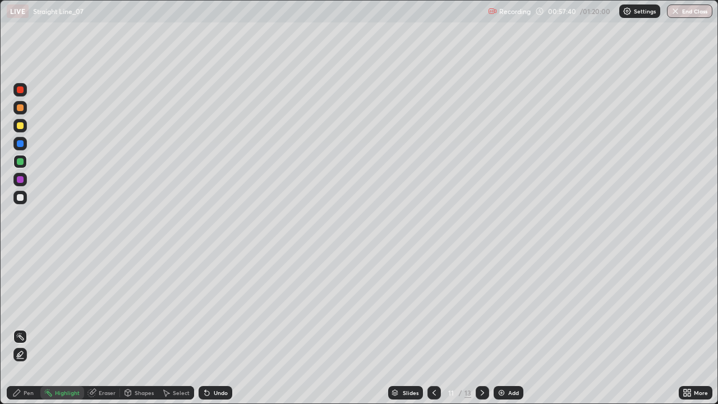
click at [30, 327] on div "Pen" at bounding box center [24, 392] width 34 height 13
click at [482, 327] on div at bounding box center [482, 392] width 13 height 13
click at [481, 327] on icon at bounding box center [482, 392] width 9 height 9
click at [20, 198] on div at bounding box center [20, 197] width 7 height 7
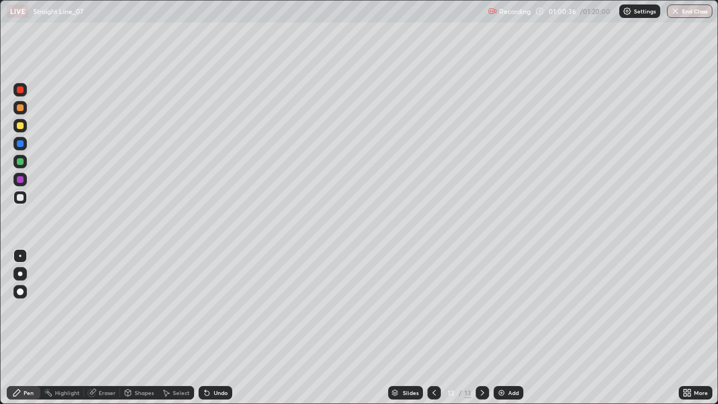
click at [23, 128] on div at bounding box center [19, 125] width 13 height 13
click at [25, 196] on div at bounding box center [19, 197] width 13 height 13
click at [508, 327] on div "Add" at bounding box center [513, 393] width 11 height 6
click at [20, 128] on div at bounding box center [20, 125] width 7 height 7
click at [220, 327] on div "Undo" at bounding box center [221, 393] width 14 height 6
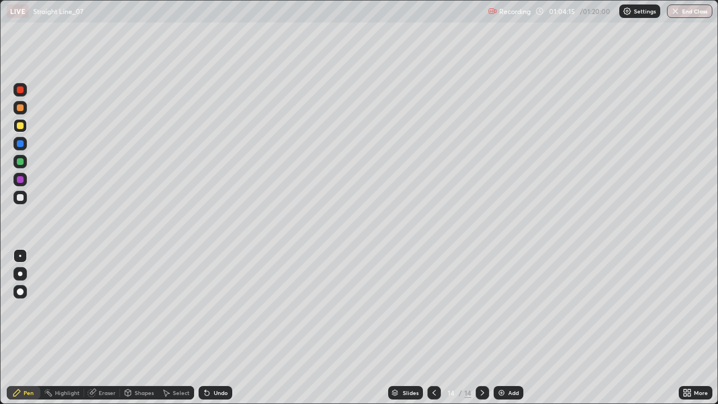
click at [218, 327] on div "Undo" at bounding box center [216, 392] width 34 height 13
click at [226, 327] on div "Undo" at bounding box center [221, 393] width 14 height 6
click at [19, 162] on div at bounding box center [20, 161] width 7 height 7
click at [215, 327] on div "Undo" at bounding box center [216, 392] width 34 height 13
click at [227, 327] on div "Undo" at bounding box center [216, 392] width 34 height 13
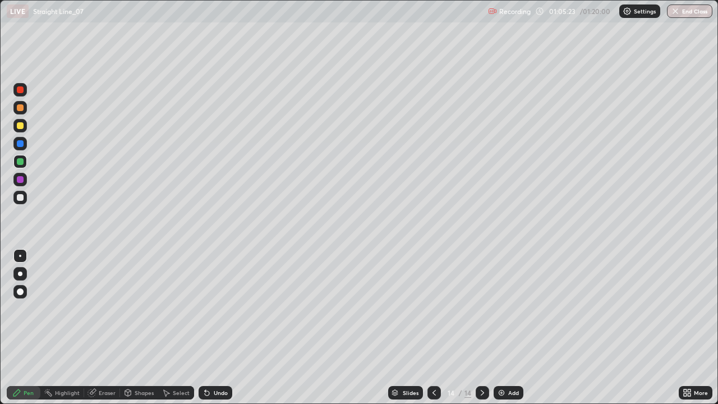
click at [224, 327] on div "Undo" at bounding box center [216, 392] width 34 height 13
click at [225, 327] on div "Undo" at bounding box center [216, 392] width 34 height 13
click at [226, 327] on div "Undo" at bounding box center [216, 392] width 34 height 13
click at [227, 327] on div "Undo" at bounding box center [216, 392] width 34 height 13
click at [228, 327] on div "Undo" at bounding box center [213, 392] width 38 height 22
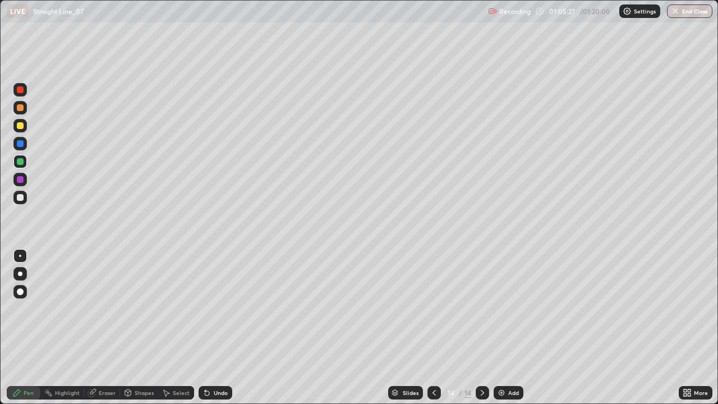
click at [24, 147] on div at bounding box center [19, 143] width 13 height 13
click at [499, 327] on img at bounding box center [501, 392] width 9 height 9
click at [20, 108] on div at bounding box center [20, 107] width 7 height 7
click at [22, 202] on div at bounding box center [19, 197] width 13 height 13
click at [22, 200] on div at bounding box center [20, 197] width 7 height 7
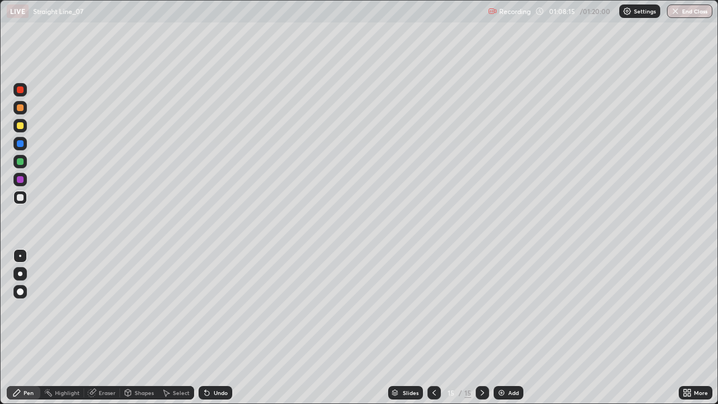
click at [112, 327] on div "Eraser" at bounding box center [107, 393] width 17 height 6
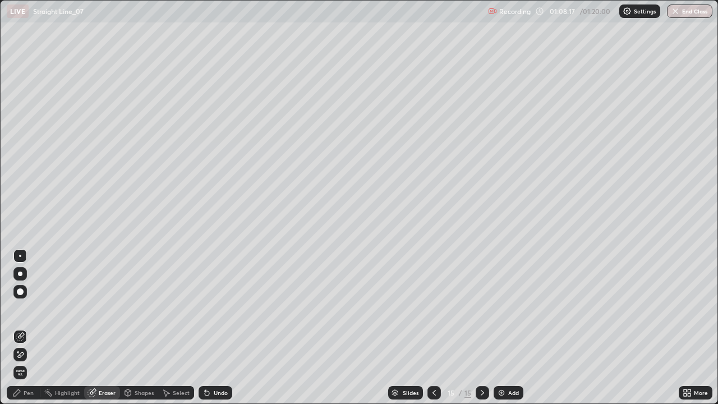
click at [33, 327] on div "Pen" at bounding box center [24, 392] width 34 height 13
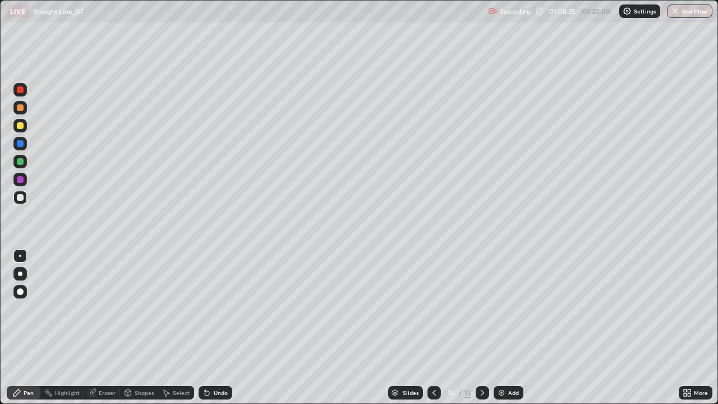
click at [218, 327] on div "Undo" at bounding box center [221, 393] width 14 height 6
click at [687, 327] on icon at bounding box center [686, 392] width 9 height 9
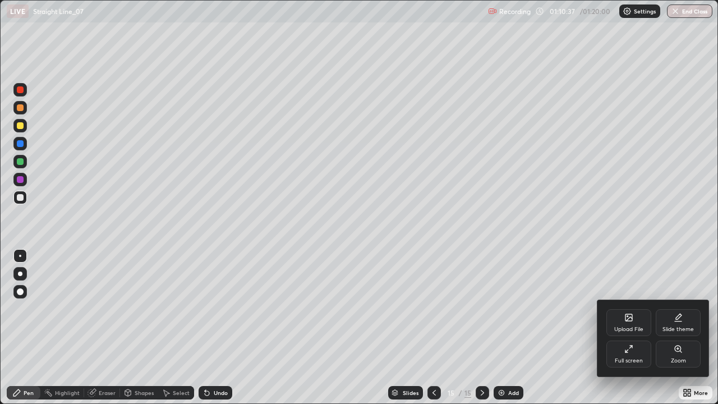
click at [631, 322] on div "Upload File" at bounding box center [628, 322] width 45 height 27
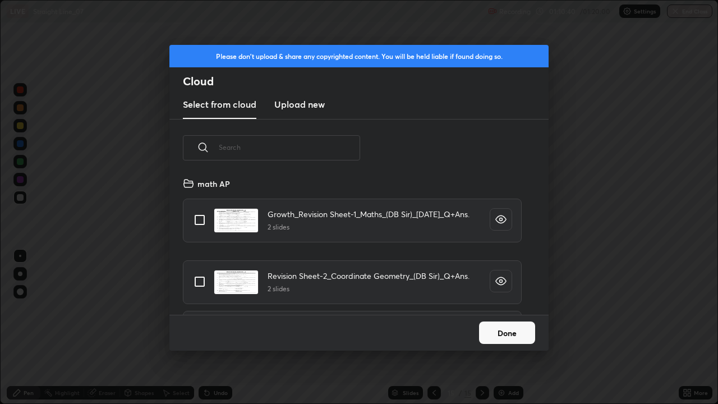
scroll to position [138, 360]
click at [313, 149] on input "text" at bounding box center [289, 147] width 141 height 48
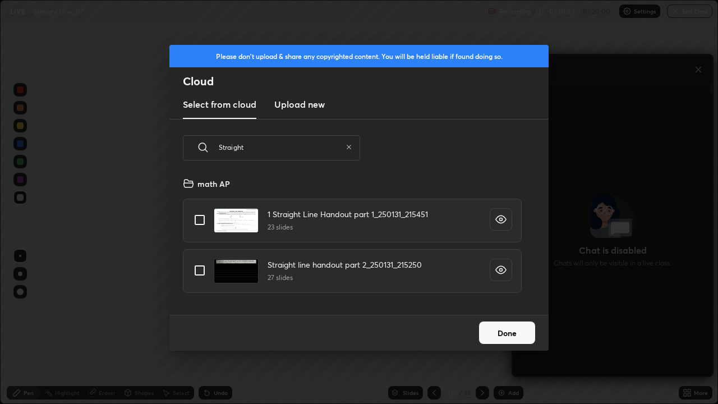
click at [319, 149] on input "Straight" at bounding box center [280, 147] width 122 height 48
click at [297, 151] on input "Straight line" at bounding box center [280, 147] width 122 height 48
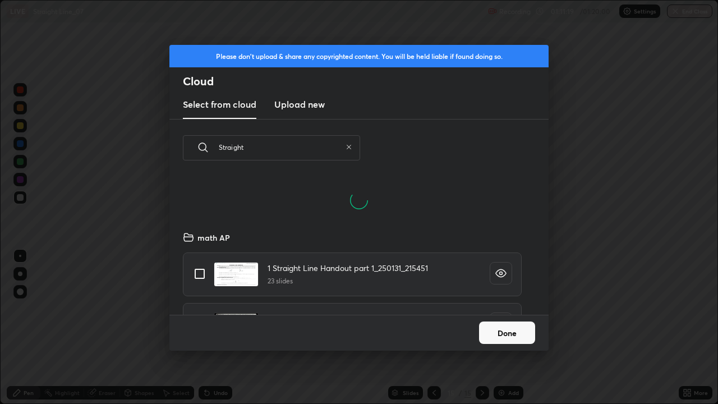
scroll to position [0, 0]
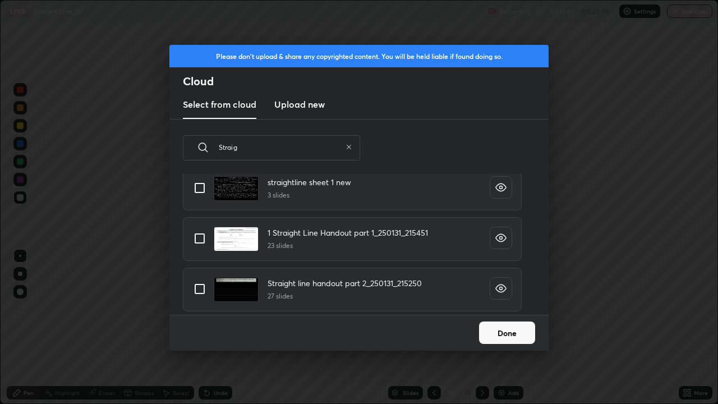
type input "Straig"
click at [335, 187] on h4 "straightline sheet 1 new" at bounding box center [309, 182] width 84 height 12
click at [502, 327] on button "Done" at bounding box center [507, 332] width 56 height 22
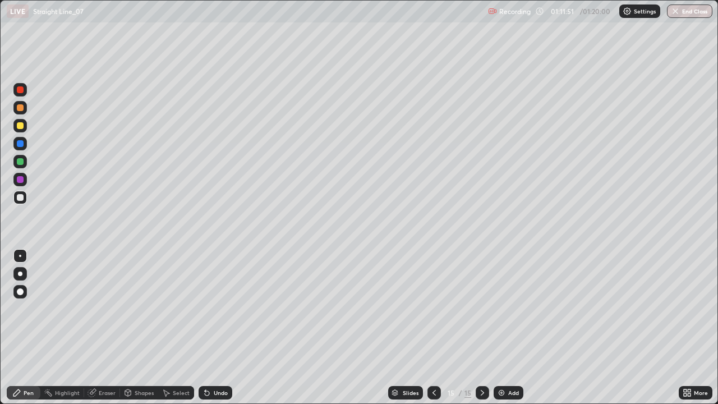
click at [508, 327] on div "Add" at bounding box center [513, 393] width 11 height 6
click at [23, 131] on div at bounding box center [19, 125] width 13 height 13
click at [222, 327] on div "Undo" at bounding box center [221, 393] width 14 height 6
click at [220, 327] on div "Undo" at bounding box center [216, 392] width 34 height 13
click at [214, 327] on div "Undo" at bounding box center [221, 393] width 14 height 6
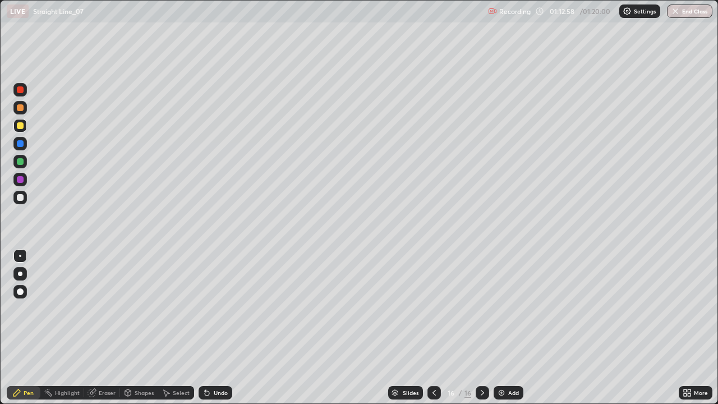
click at [215, 327] on div "Undo" at bounding box center [221, 393] width 14 height 6
click at [210, 327] on div "Undo" at bounding box center [216, 392] width 34 height 13
click at [142, 327] on div "Shapes" at bounding box center [139, 392] width 38 height 13
click at [103, 327] on div "Eraser" at bounding box center [107, 393] width 17 height 6
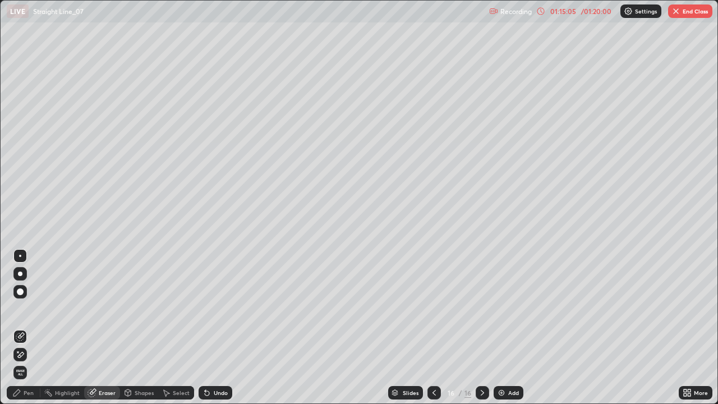
click at [34, 327] on div "Pen" at bounding box center [24, 392] width 34 height 13
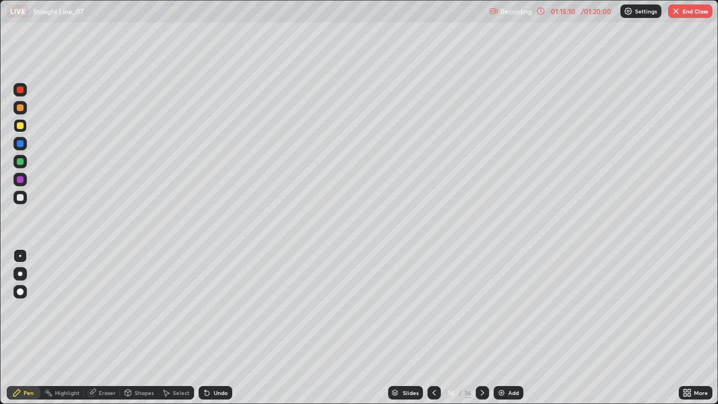
click at [103, 327] on div "Eraser" at bounding box center [107, 393] width 17 height 6
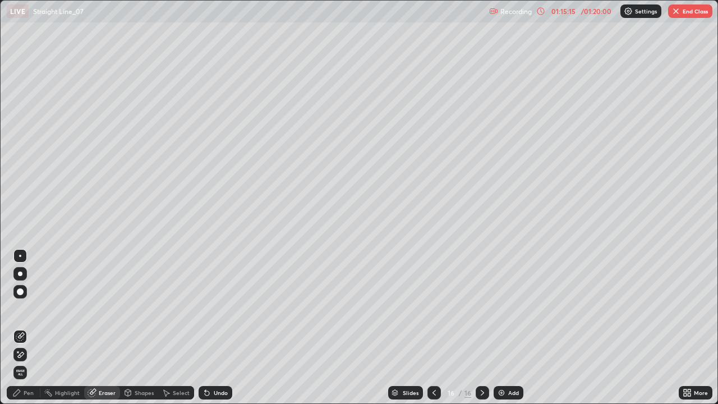
click at [24, 327] on div "Pen" at bounding box center [24, 392] width 34 height 13
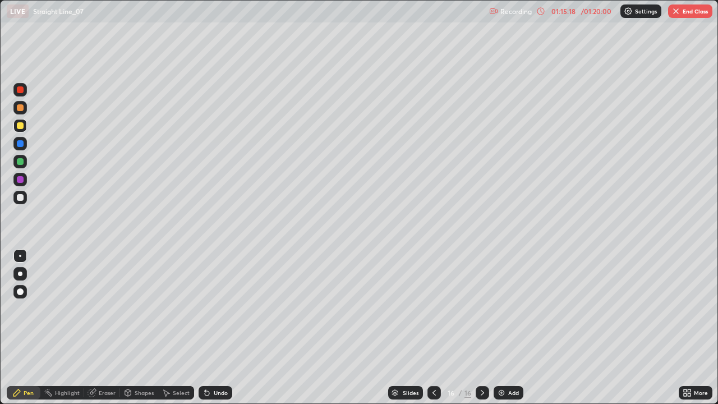
click at [95, 327] on icon at bounding box center [91, 392] width 9 height 9
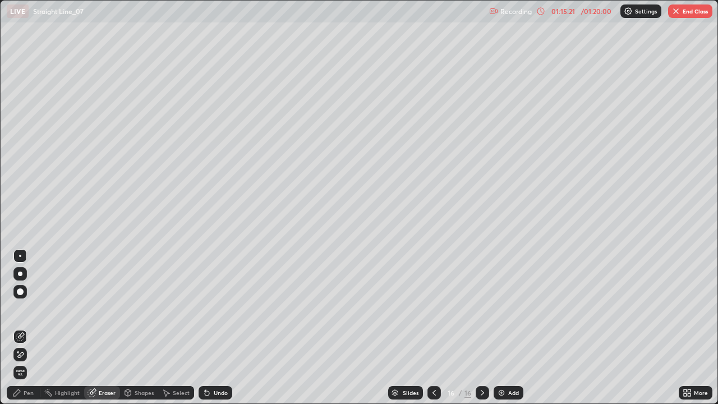
click at [30, 327] on div "Pen" at bounding box center [24, 392] width 34 height 13
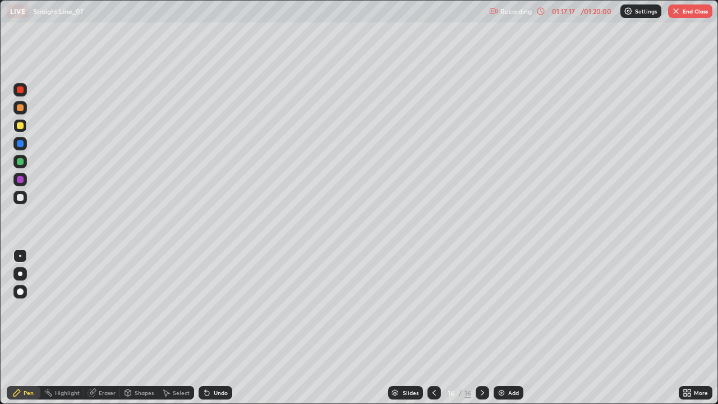
click at [696, 13] on button "End Class" at bounding box center [690, 10] width 44 height 13
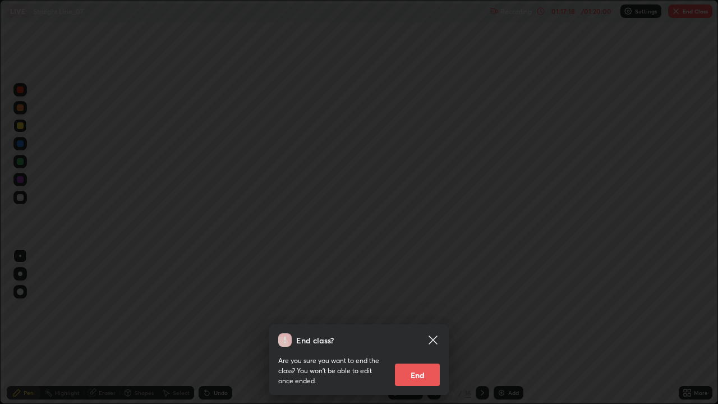
click at [430, 327] on button "End" at bounding box center [417, 374] width 45 height 22
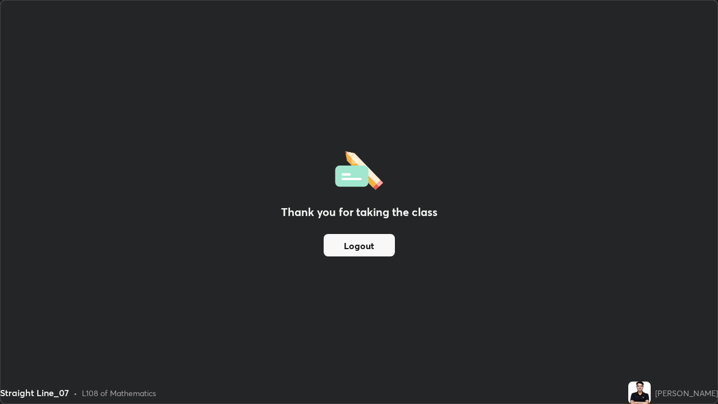
click at [361, 246] on button "Logout" at bounding box center [359, 245] width 71 height 22
